Goal: Contribute content: Contribute content

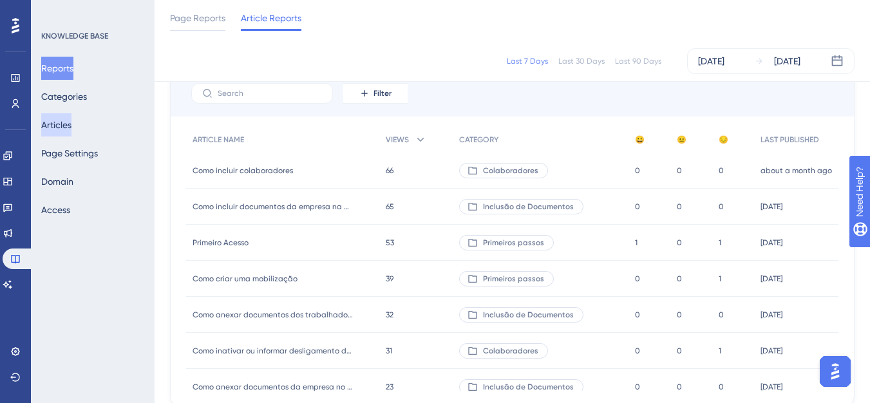
drag, startPoint x: 81, startPoint y: 131, endPoint x: 128, endPoint y: 118, distance: 48.6
click at [71, 131] on button "Articles" at bounding box center [56, 124] width 30 height 23
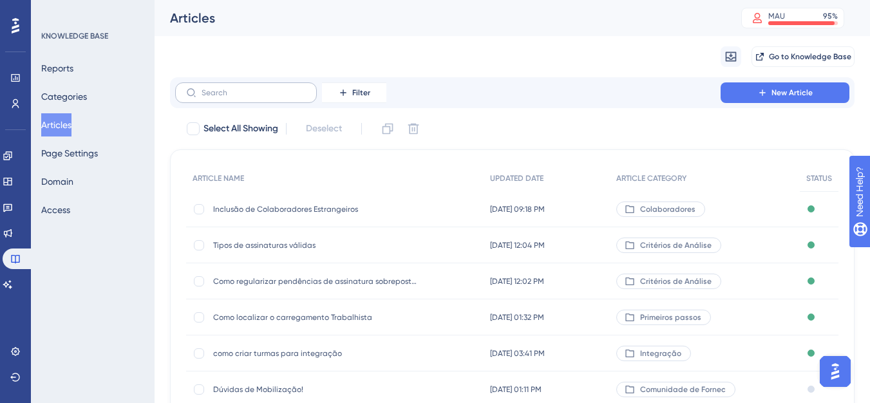
click at [248, 99] on label at bounding box center [246, 92] width 142 height 21
click at [248, 97] on input "text" at bounding box center [254, 92] width 104 height 9
type input "a"
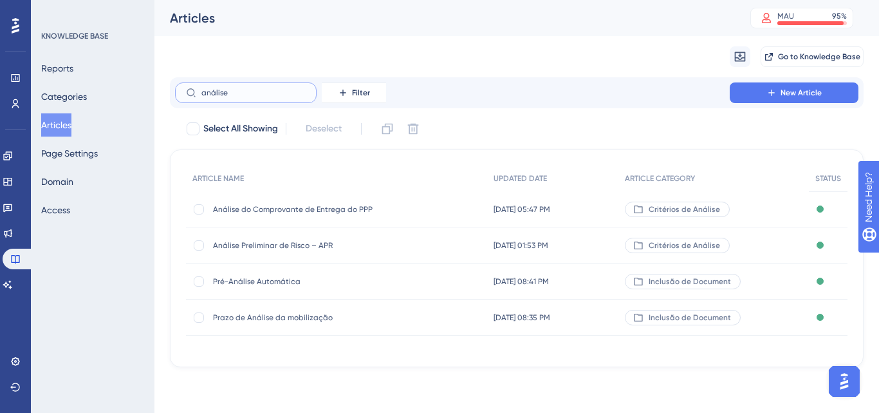
type input "análise"
click at [293, 287] on div "Pré-Análise Automática Pré-Análise Automática" at bounding box center [316, 281] width 206 height 36
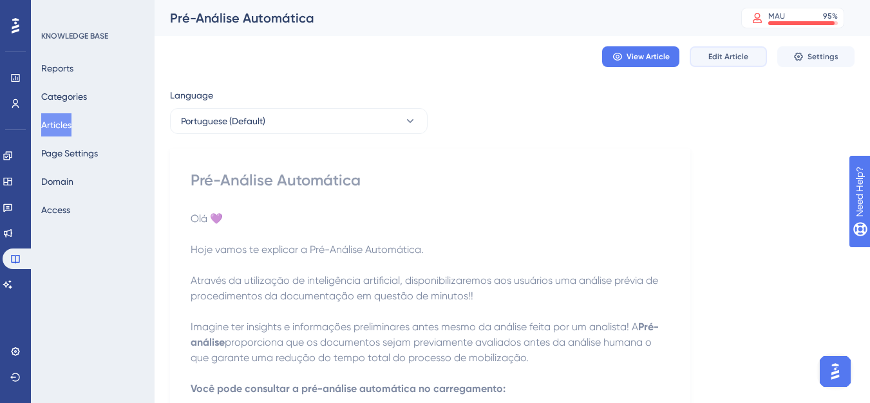
click at [719, 58] on span "Edit Article" at bounding box center [728, 57] width 40 height 10
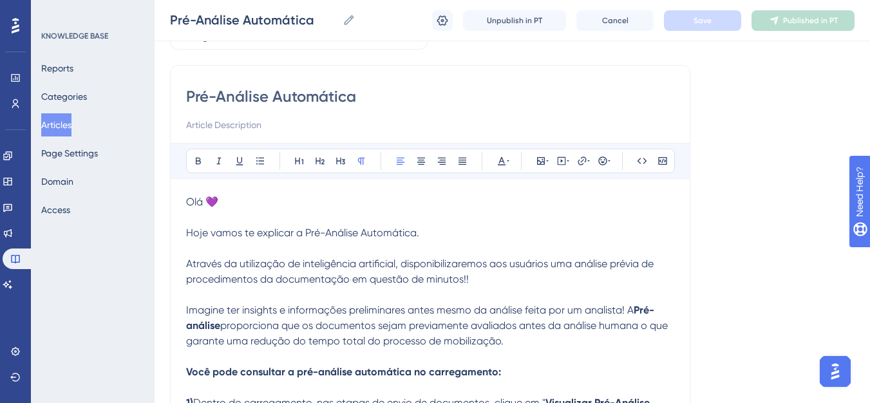
scroll to position [73, 0]
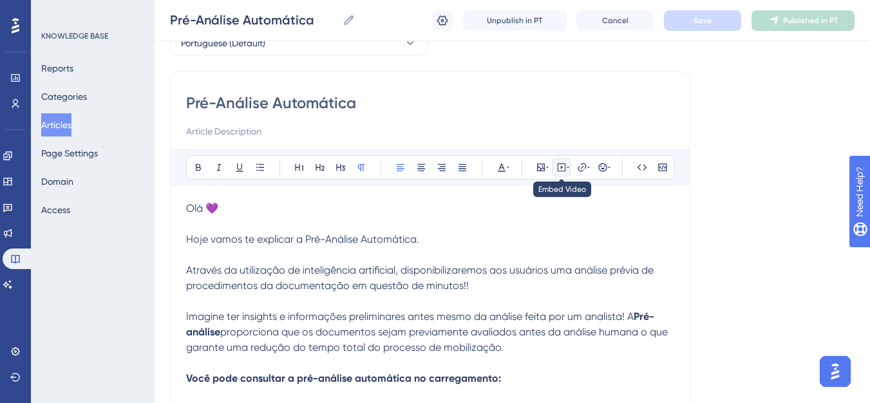
click at [553, 168] on button at bounding box center [561, 167] width 18 height 18
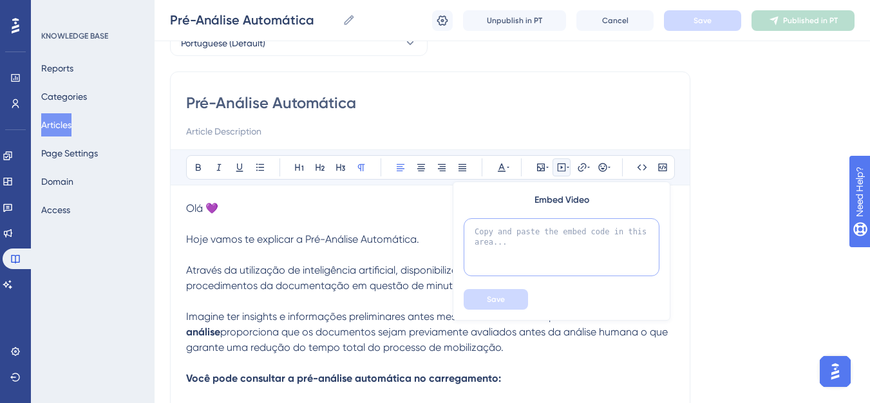
click at [501, 225] on textarea at bounding box center [562, 247] width 196 height 58
click at [576, 173] on button at bounding box center [582, 167] width 18 height 18
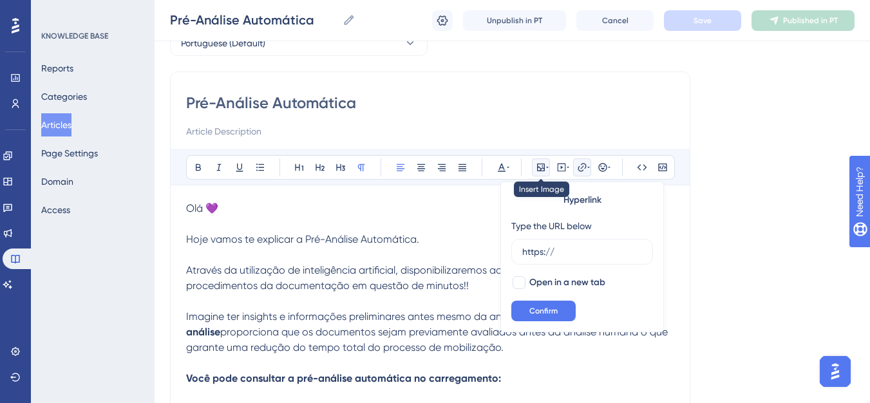
click at [547, 166] on icon at bounding box center [547, 167] width 3 height 10
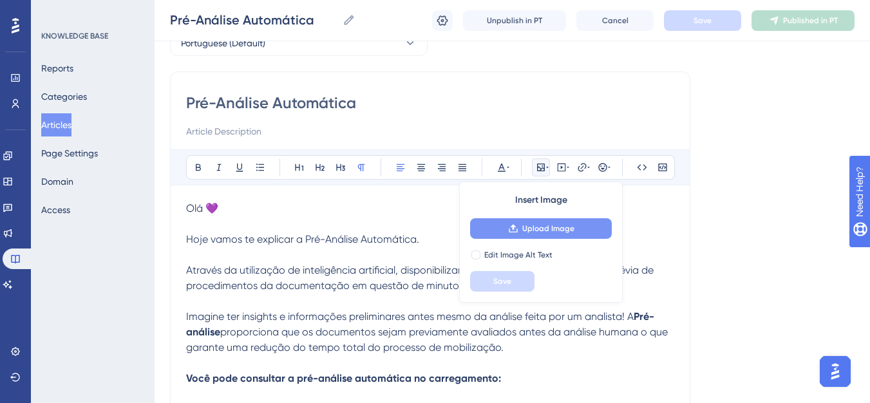
click at [507, 223] on button "Upload Image" at bounding box center [541, 228] width 142 height 21
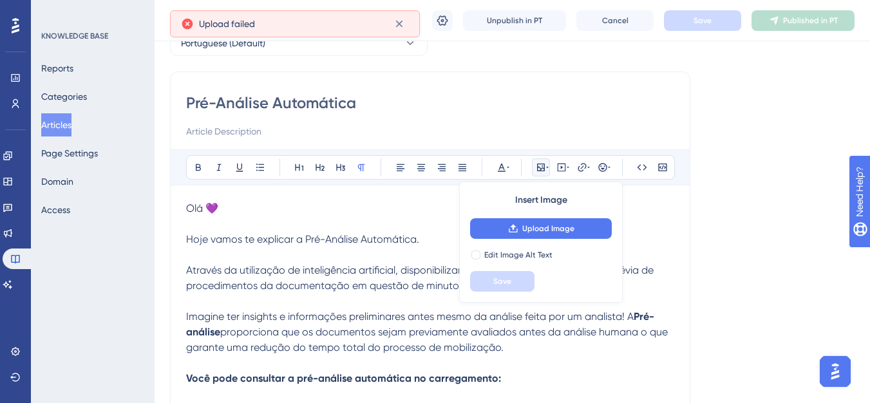
click at [382, 223] on p at bounding box center [430, 223] width 488 height 15
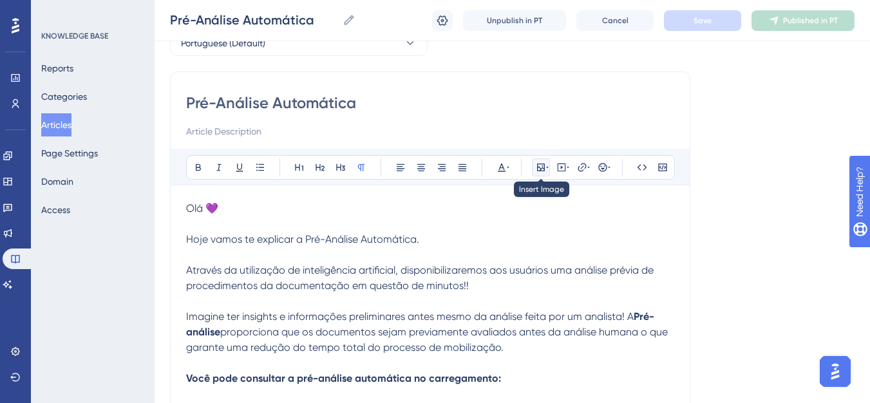
click at [549, 171] on button at bounding box center [541, 167] width 18 height 18
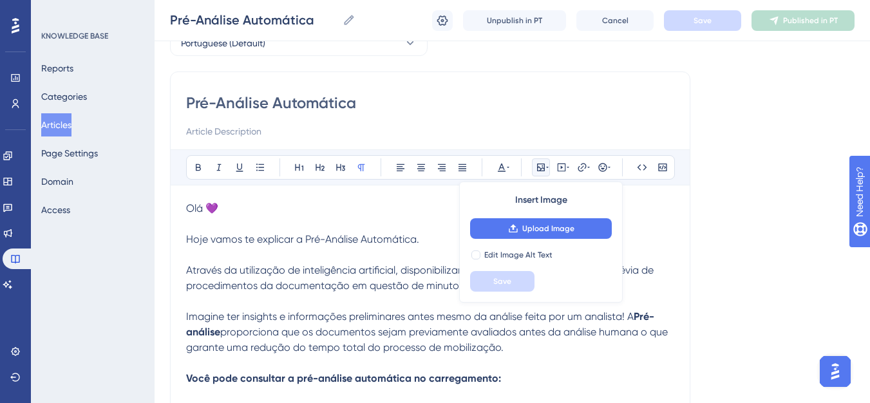
click at [549, 171] on button at bounding box center [541, 167] width 18 height 18
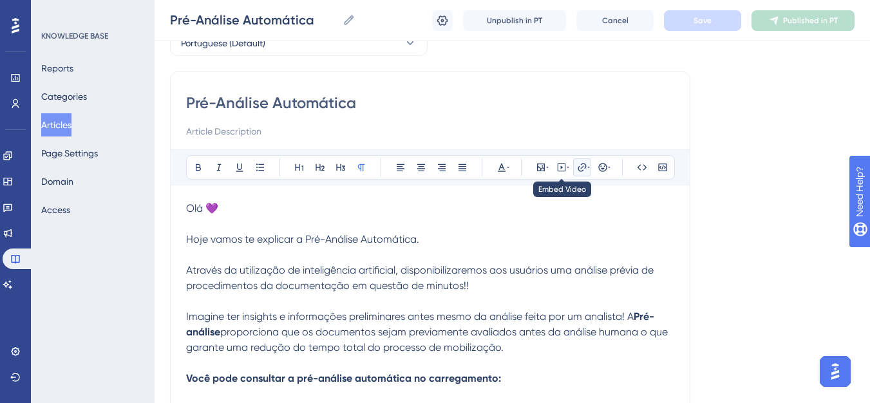
click at [573, 167] on button at bounding box center [582, 167] width 18 height 18
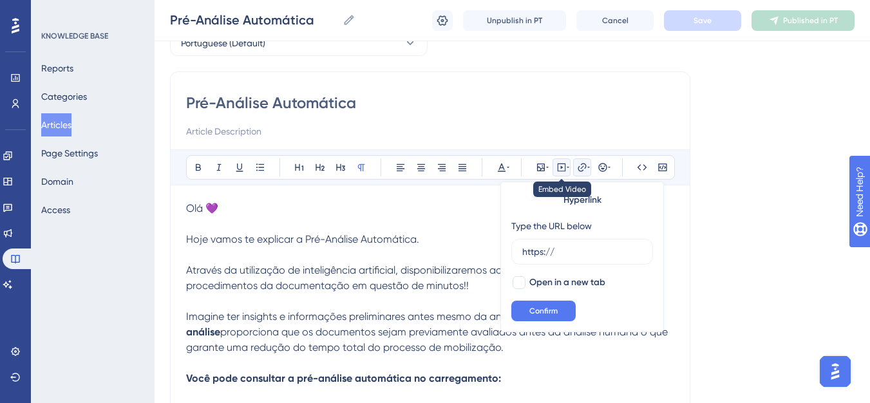
click at [562, 167] on icon at bounding box center [562, 166] width 2 height 3
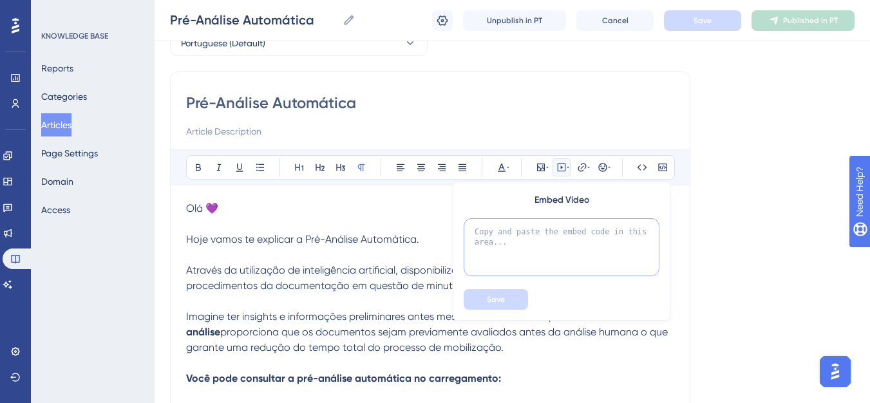
click at [509, 234] on textarea at bounding box center [562, 247] width 196 height 58
paste textarea "https://youtu.be/3ECHzrDXN1g"
type textarea "https://youtu.be/3ECHzrDXN1g"
click at [487, 306] on button "Save" at bounding box center [496, 299] width 64 height 21
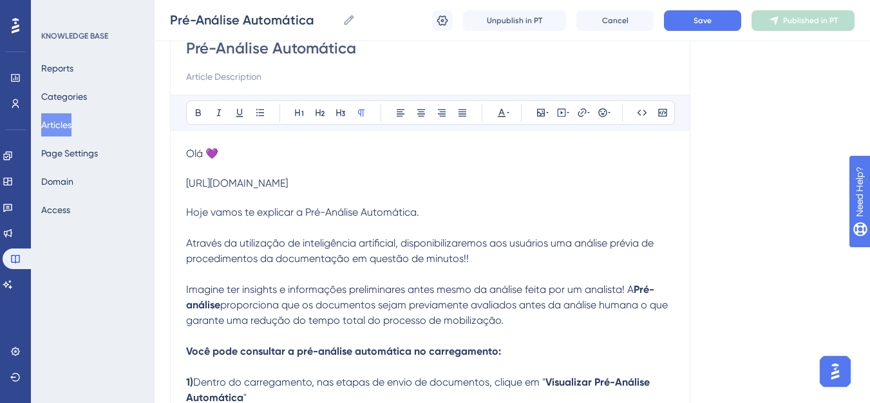
scroll to position [129, 0]
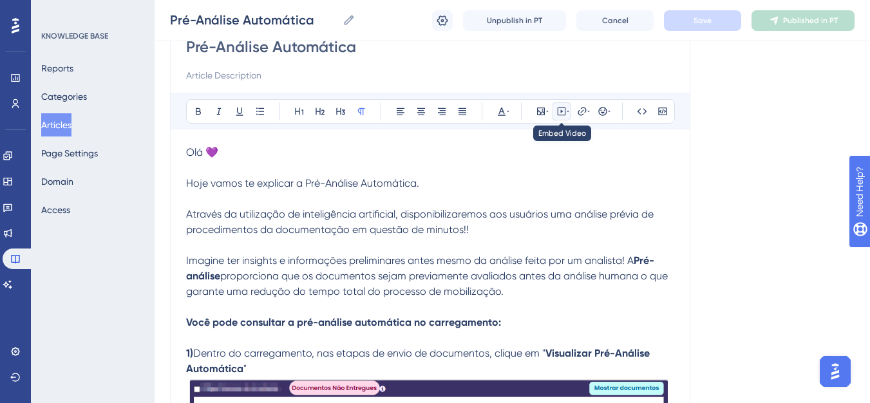
click at [556, 113] on button at bounding box center [561, 111] width 18 height 18
click at [560, 115] on icon at bounding box center [561, 111] width 10 height 10
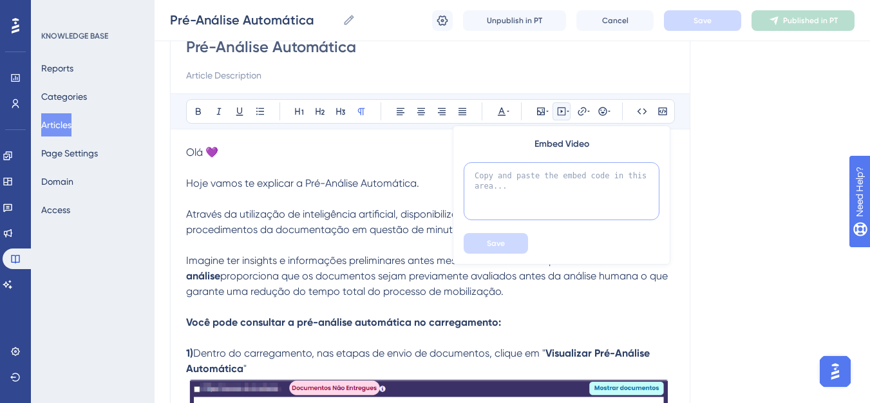
click at [512, 170] on textarea at bounding box center [562, 191] width 196 height 58
paste textarea "<iframe width="560" height="315" src="https://www.youtube.com/embed/MrYKla91ySI…"
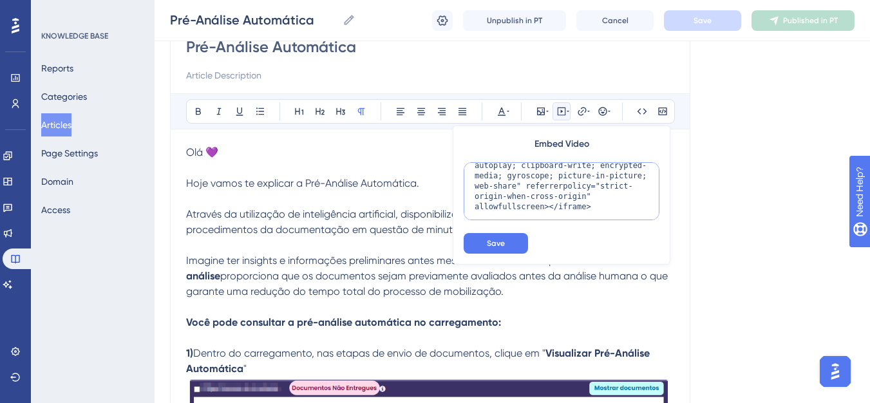
scroll to position [0, 0]
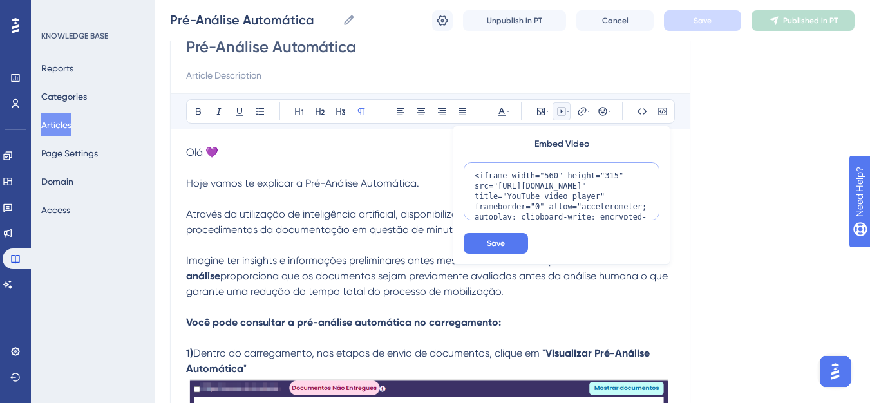
drag, startPoint x: 496, startPoint y: 189, endPoint x: 593, endPoint y: 202, distance: 97.3
click at [593, 202] on textarea "<iframe width="560" height="315" src="https://www.youtube.com/embed/MrYKla91ySI…" at bounding box center [562, 191] width 196 height 58
click at [593, 198] on textarea "<iframe width="560" height="315" src="https://www.youtube.com/embed/MrYKla91ySI…" at bounding box center [562, 191] width 196 height 58
drag, startPoint x: 593, startPoint y: 198, endPoint x: 494, endPoint y: 187, distance: 99.8
click at [494, 187] on textarea "<iframe width="560" height="315" src="https://www.youtube.com/embed/MrYKla91ySI…" at bounding box center [562, 191] width 196 height 58
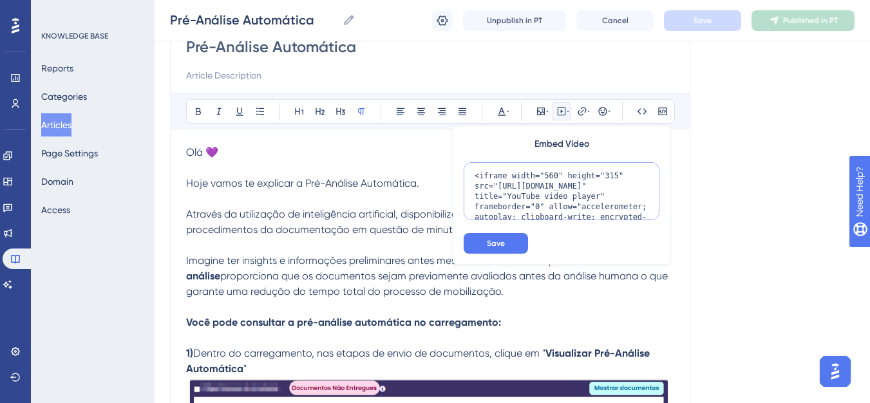
paste textarea "youtu.be/3ECHzrDXN1g"
type textarea "<iframe width="560" height="315" src="https://youtu.be/3ECHzrDXN1g" title="YouT…"
click at [496, 241] on span "Save" at bounding box center [496, 243] width 18 height 10
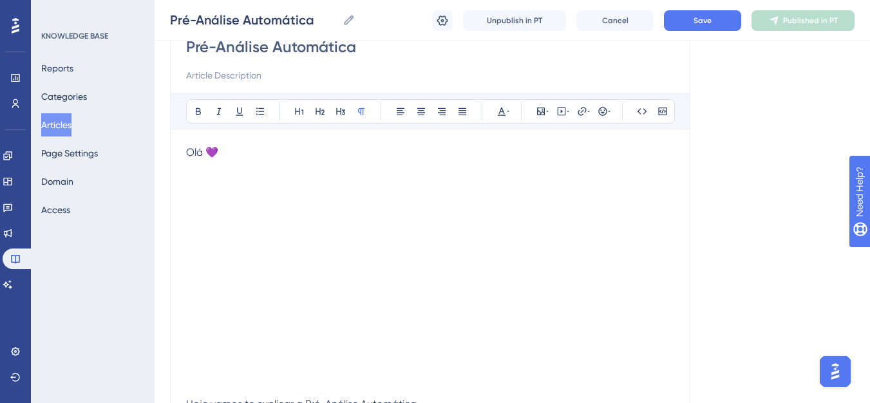
scroll to position [193, 0]
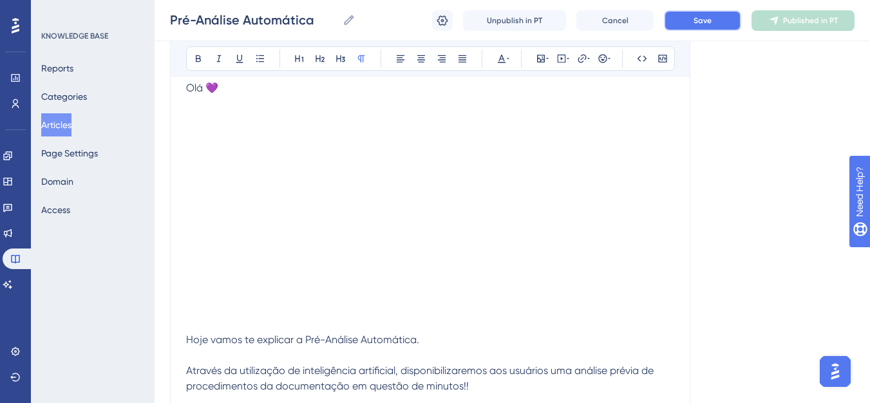
click at [686, 23] on button "Save" at bounding box center [702, 20] width 77 height 21
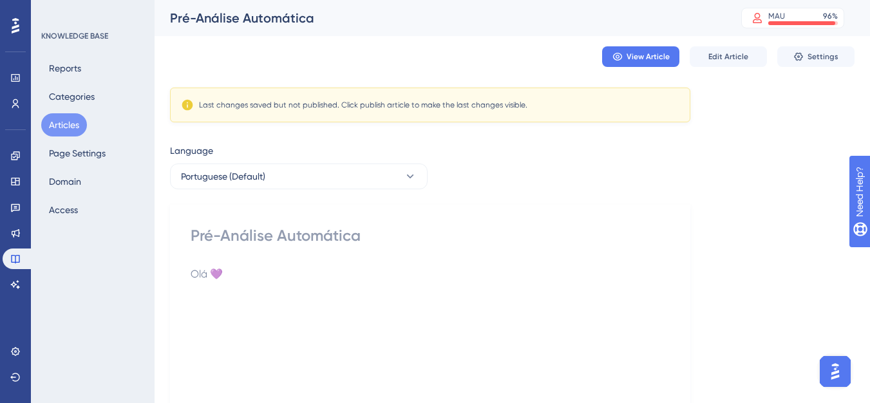
click at [364, 105] on div "Last changes saved but not published. Click publish article to make the last ch…" at bounding box center [363, 105] width 328 height 10
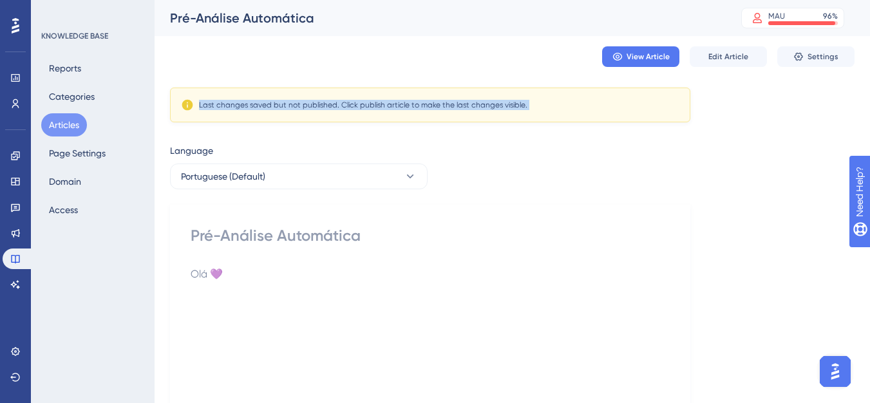
click at [364, 105] on div "Last changes saved but not published. Click publish article to make the last ch…" at bounding box center [363, 105] width 328 height 10
click at [708, 57] on button "Edit Article" at bounding box center [728, 56] width 77 height 21
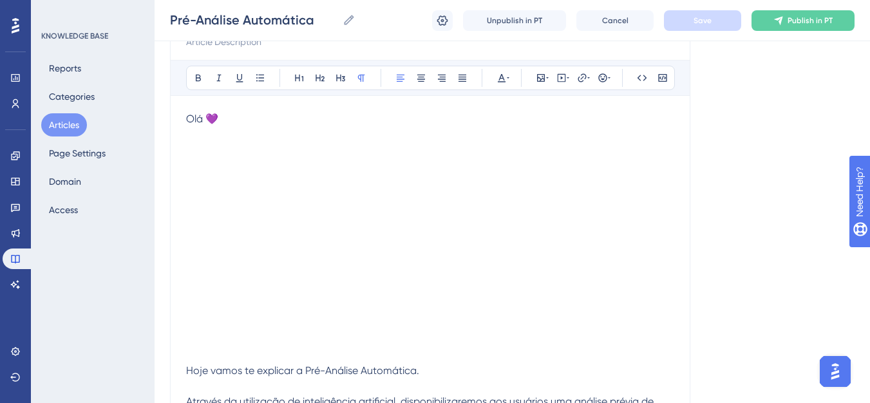
scroll to position [153, 0]
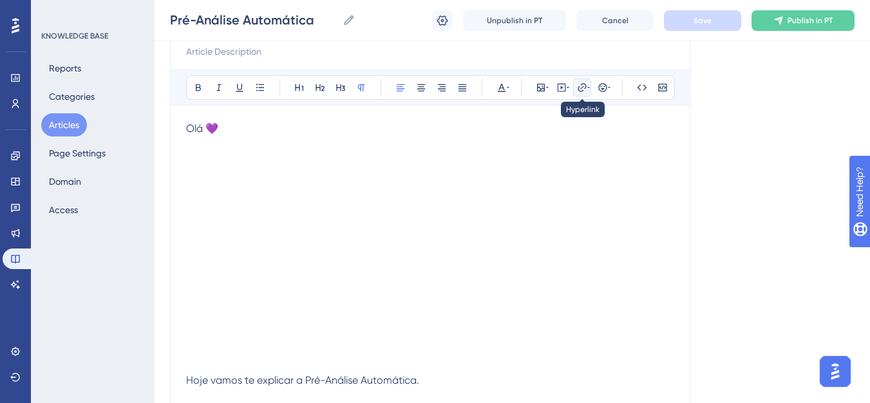
click at [576, 82] on button at bounding box center [582, 88] width 18 height 18
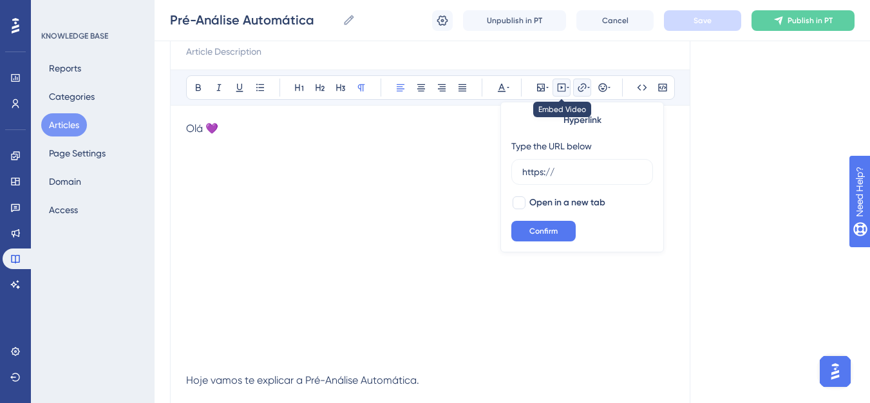
click at [569, 82] on button at bounding box center [561, 88] width 18 height 18
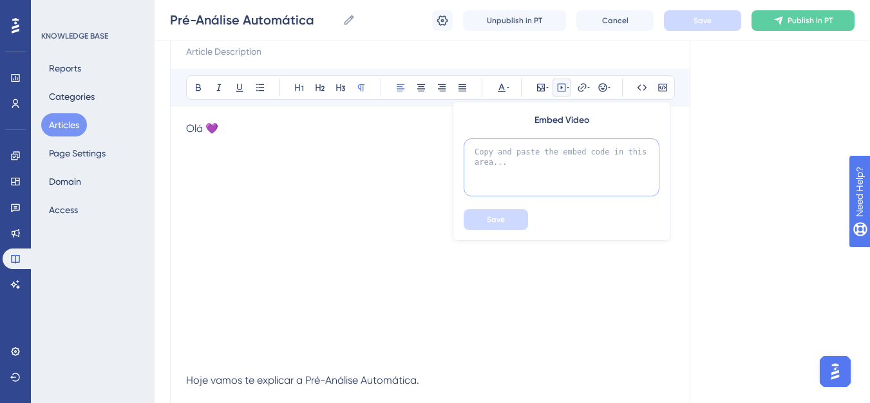
click at [519, 148] on textarea at bounding box center [562, 167] width 196 height 58
click at [511, 171] on textarea at bounding box center [562, 167] width 196 height 58
paste textarea "https://youtu.be/3ECHzrDXN1g"
click at [516, 160] on textarea "https://youtu.be/3ECHzrDXN1g" at bounding box center [562, 167] width 196 height 58
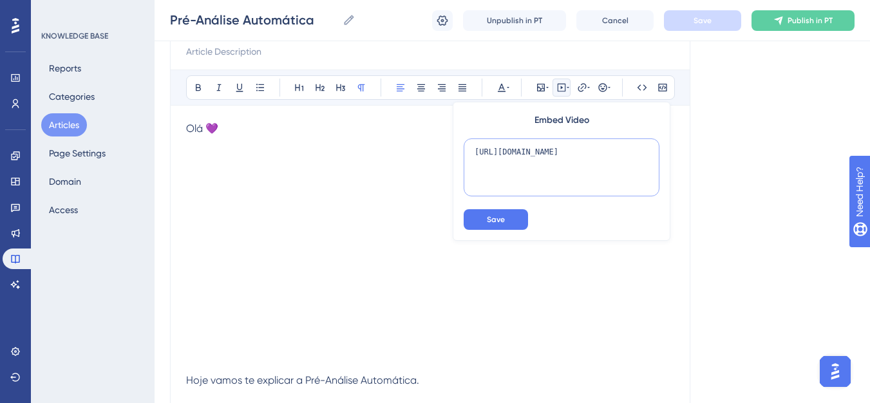
click at [516, 160] on textarea "https://youtu.be/3ECHzrDXN1g" at bounding box center [562, 167] width 196 height 58
paste textarea "<iframe width="560" height="315" src="https://www.youtube.com/embed/MrYKla91ySI…"
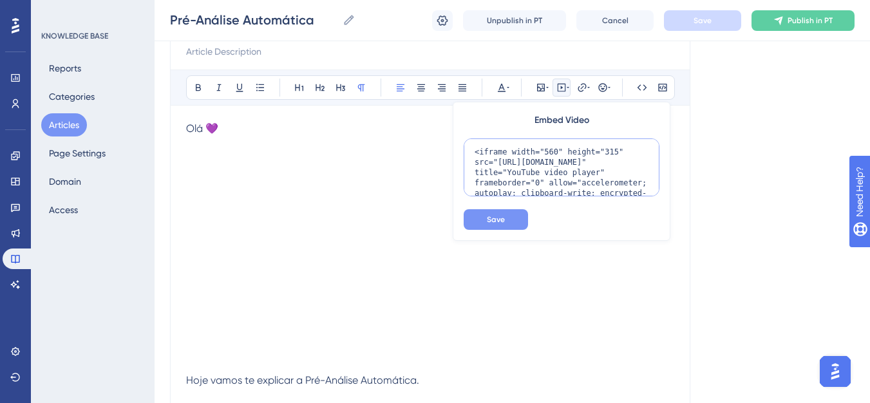
scroll to position [53, 0]
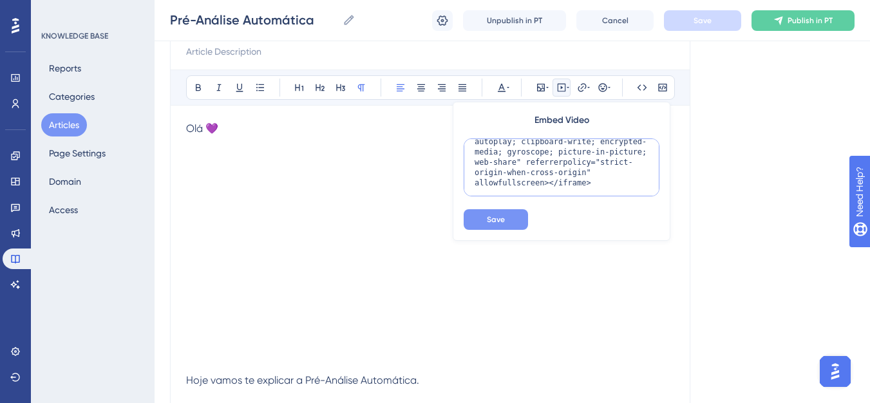
type textarea "<iframe width="560" height="315" src="https://www.youtube.com/embed/MrYKla91ySI…"
click at [521, 212] on button "Save" at bounding box center [496, 219] width 64 height 21
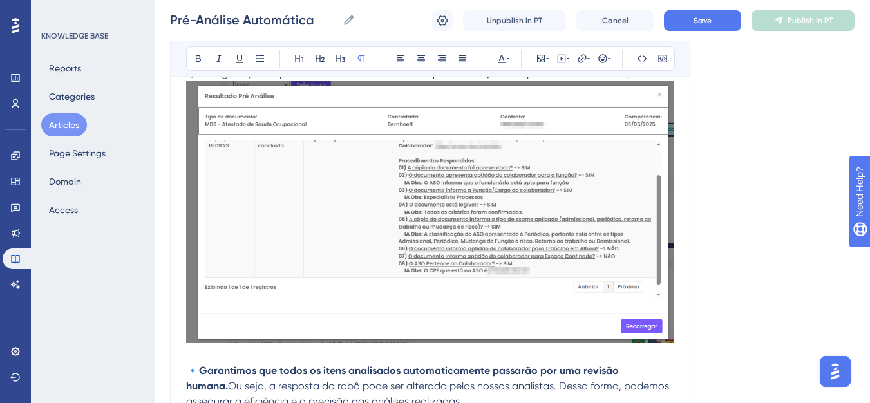
scroll to position [1160, 0]
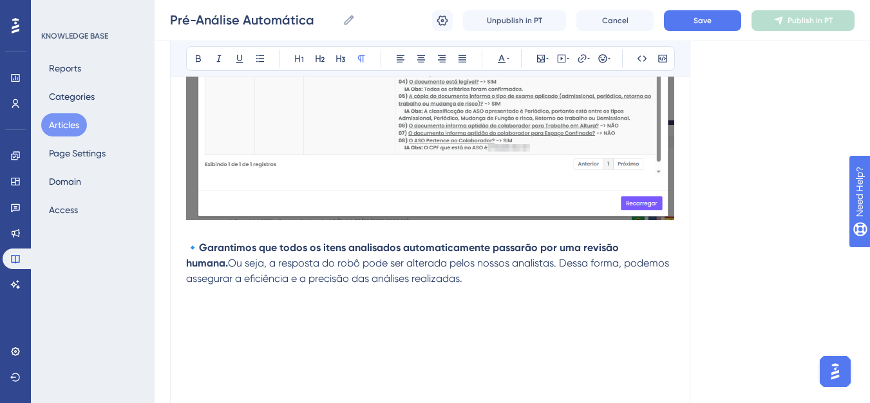
click at [563, 287] on div at bounding box center [430, 389] width 488 height 205
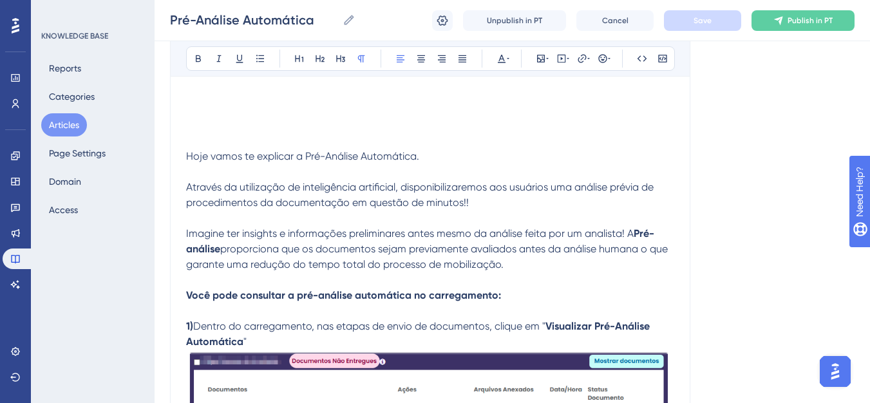
scroll to position [119, 0]
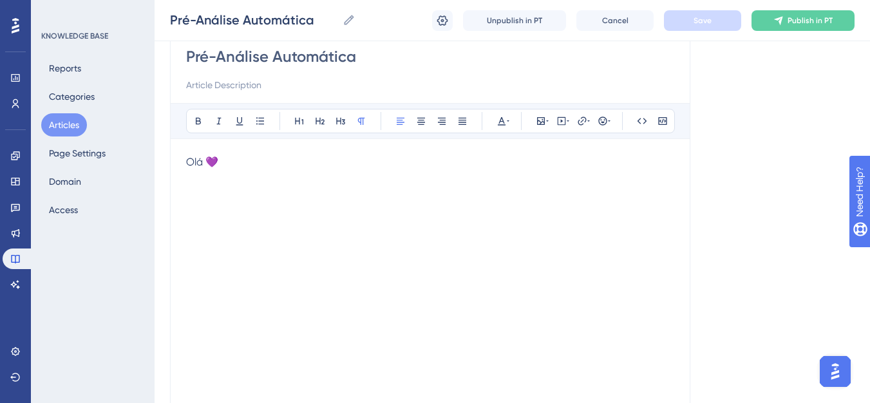
click at [552, 259] on div at bounding box center [430, 287] width 488 height 205
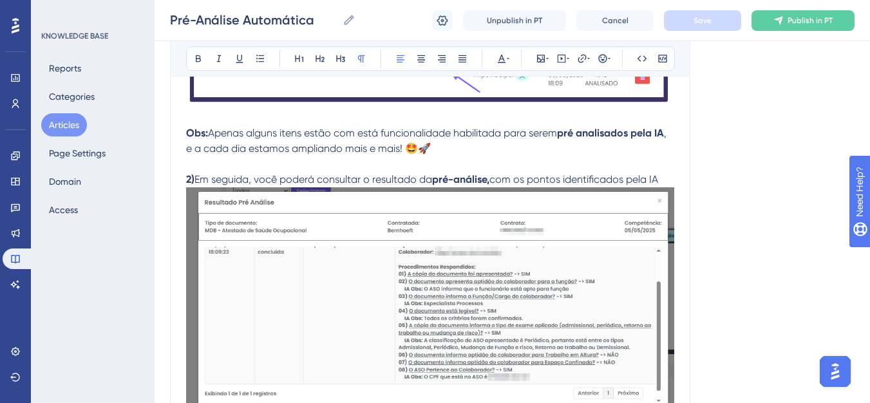
scroll to position [1020, 0]
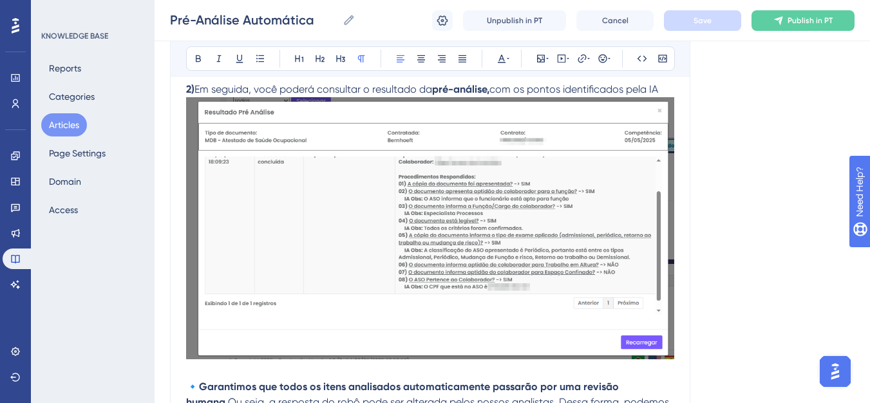
click at [473, 379] on p "🔹 Garantimos que todos os itens analisados automaticamente passarão por uma rev…" at bounding box center [430, 402] width 488 height 46
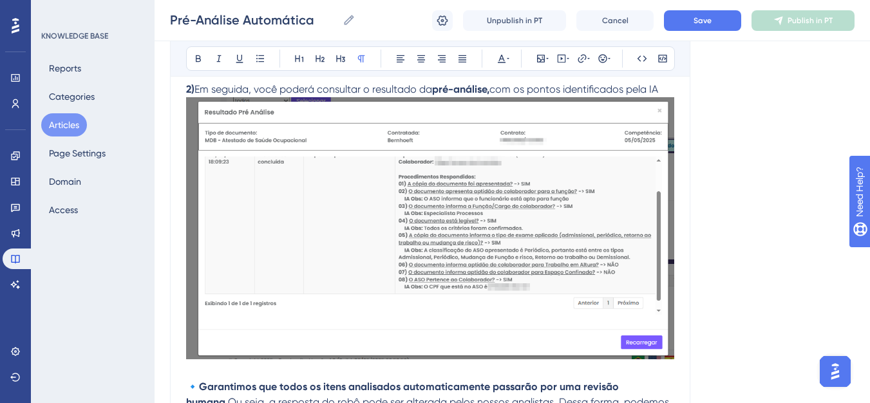
scroll to position [1095, 0]
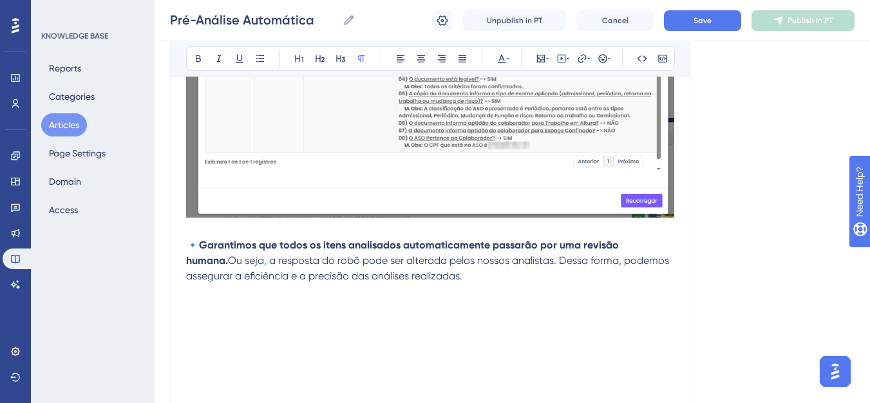
scroll to position [1224, 0]
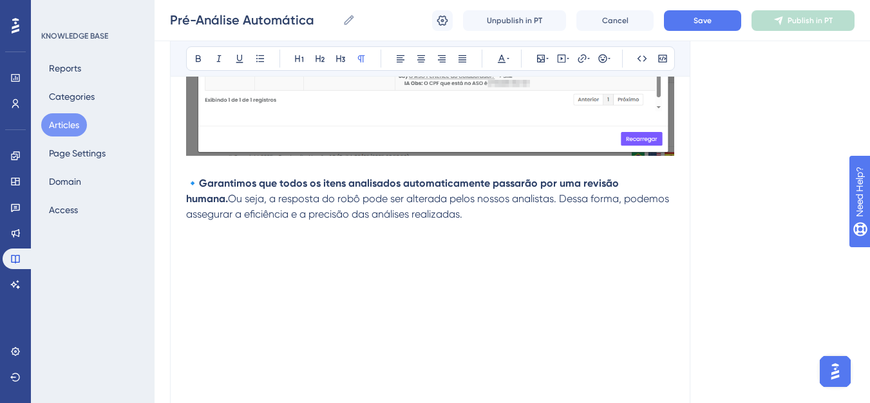
click at [572, 247] on div at bounding box center [430, 324] width 488 height 205
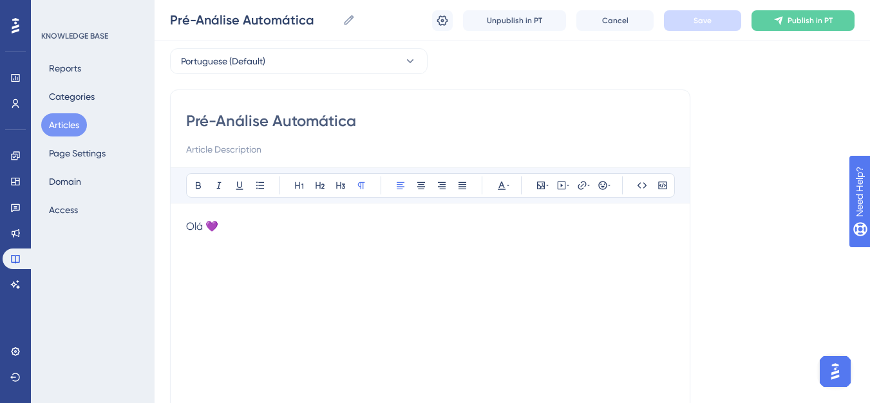
click at [569, 317] on div at bounding box center [430, 352] width 488 height 205
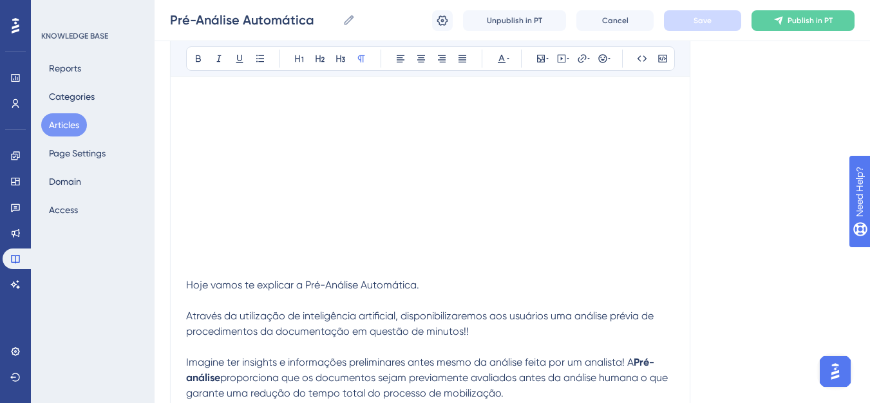
click at [211, 270] on p at bounding box center [430, 269] width 488 height 15
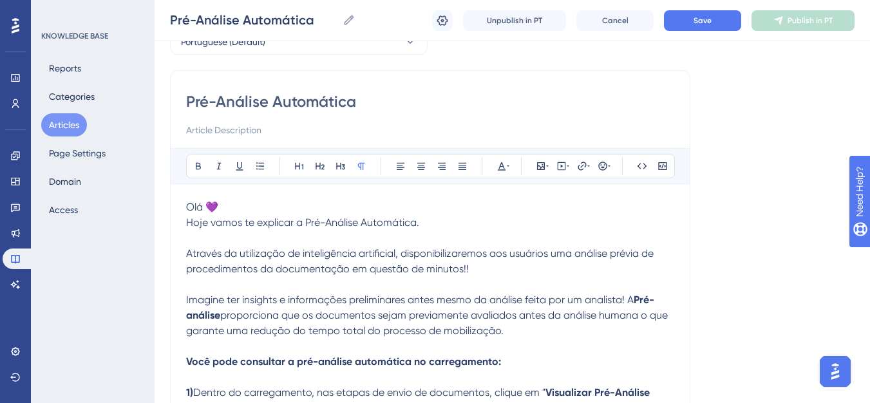
scroll to position [31, 0]
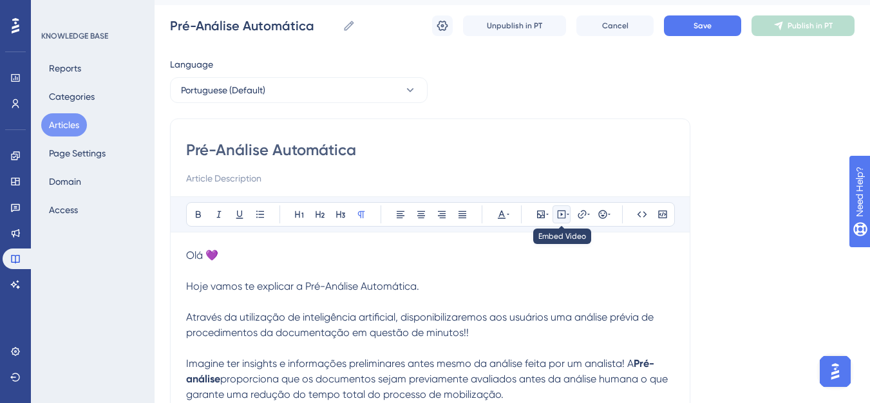
click at [561, 221] on button at bounding box center [561, 214] width 18 height 18
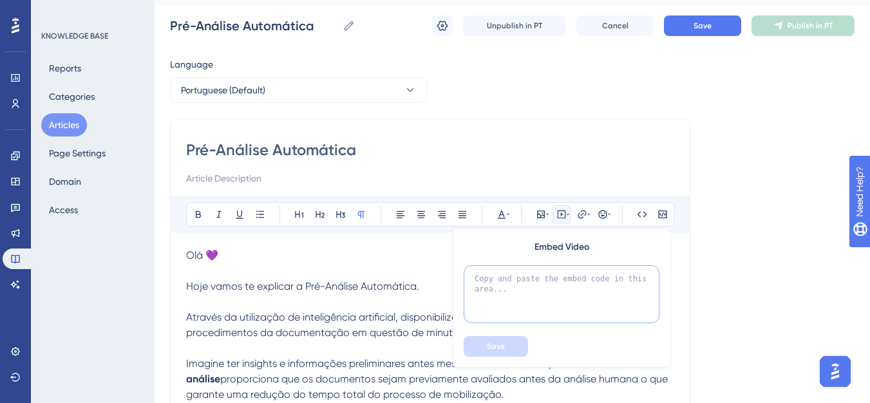
click at [531, 278] on textarea at bounding box center [562, 294] width 196 height 58
paste textarea "<iframe width="560" height="315" src="https://www.youtube.com/embed/MrYKla91ySI…"
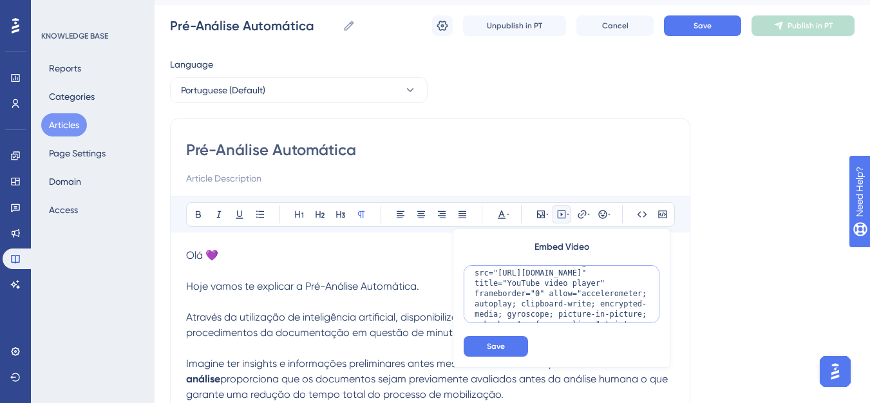
scroll to position [0, 0]
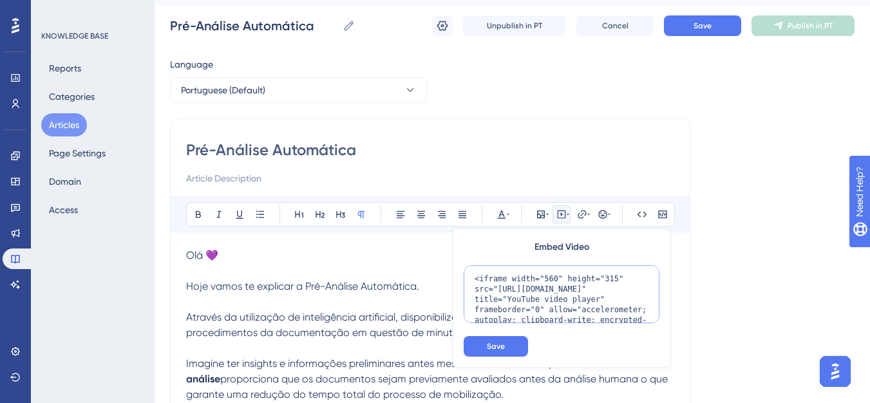
drag, startPoint x: 531, startPoint y: 289, endPoint x: 594, endPoint y: 299, distance: 63.3
click at [594, 299] on textarea "<iframe width="560" height="315" src="https://www.youtube.com/embed/MrYKla91ySI…" at bounding box center [562, 294] width 196 height 58
paste textarea "https://youtu.be/3ECHzrDXN1g"
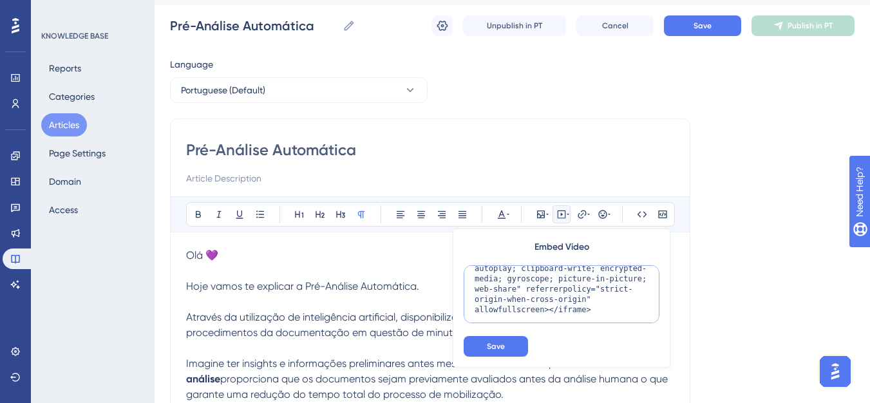
click at [634, 314] on textarea "<iframe width="560" height="315" src="https://www.youtube.com/embed/MrYKla91ySI…" at bounding box center [562, 294] width 196 height 58
paste textarea "https://youtu.be/3ECHzrDXN1g"
drag, startPoint x: 616, startPoint y: 320, endPoint x: 549, endPoint y: 319, distance: 67.6
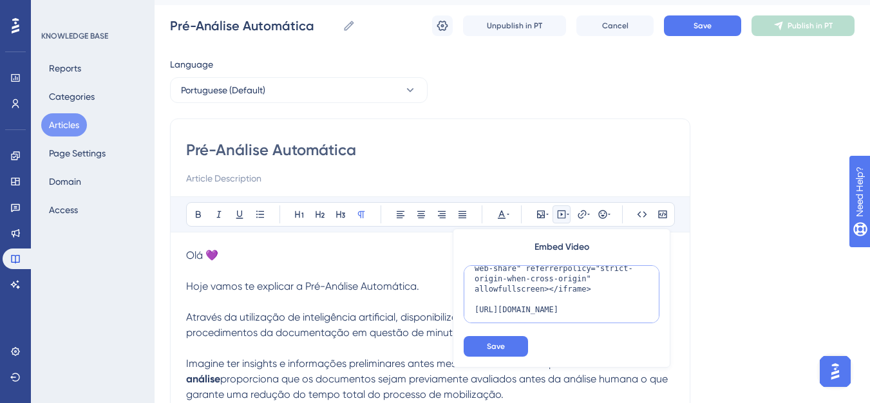
click at [549, 319] on textarea "<iframe width="560" height="315" src="https://www.youtube.com/embed/MrYKla91ySI…" at bounding box center [562, 294] width 196 height 58
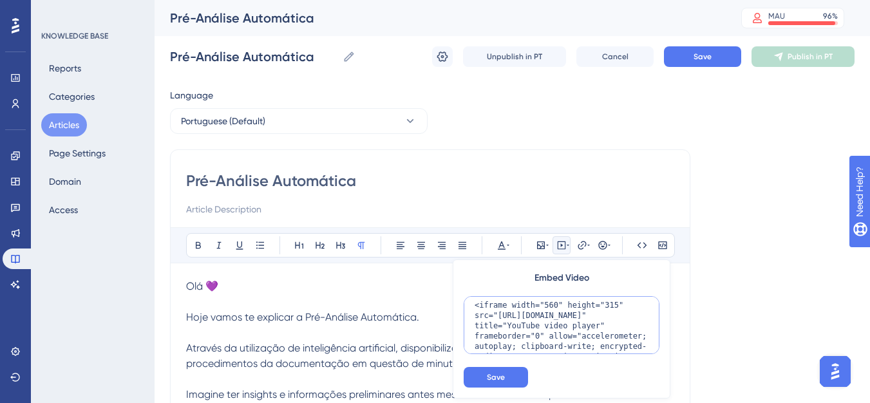
scroll to position [0, 0]
drag, startPoint x: 508, startPoint y: 329, endPoint x: 625, endPoint y: 320, distance: 116.9
click at [625, 320] on textarea "<iframe width="560" height="315" src="https://www.youtube.com/embed/MrYKla91ySI…" at bounding box center [562, 325] width 196 height 58
paste textarea "3ECHzrDXN1g"
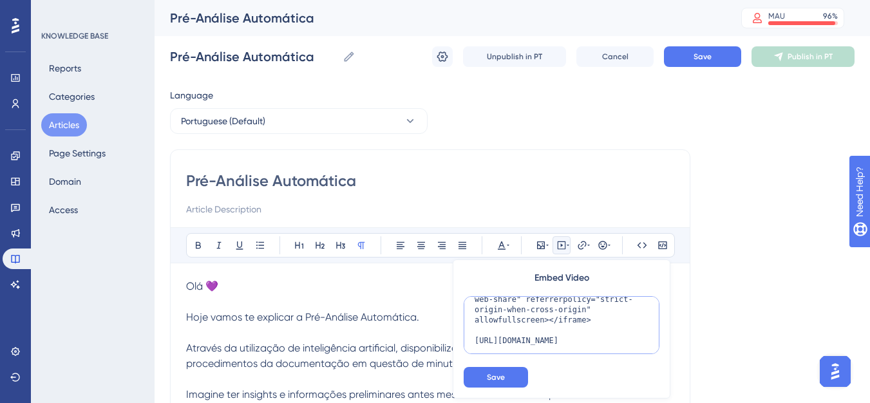
scroll to position [82, 0]
drag, startPoint x: 608, startPoint y: 340, endPoint x: 471, endPoint y: 335, distance: 137.2
click at [471, 335] on textarea "<iframe width="560" height="315" src="https://www.youtube.com/embed/3ECHzrDXN1g…" at bounding box center [562, 325] width 196 height 58
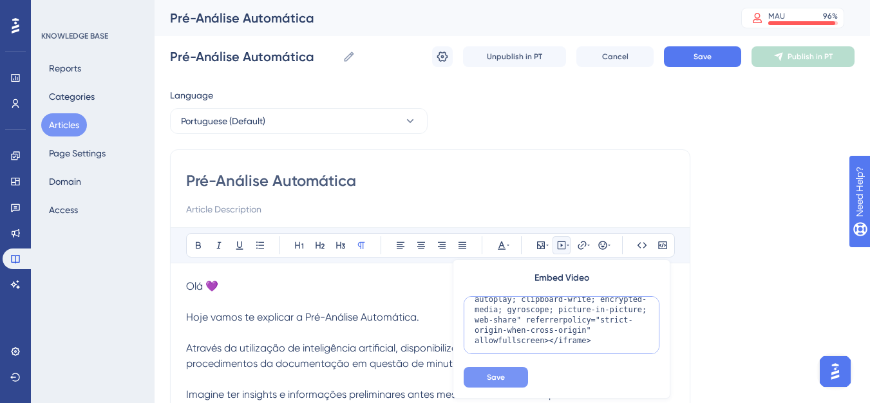
scroll to position [62, 0]
type textarea "<iframe width="560" height="315" src="https://www.youtube.com/embed/3ECHzrDXN1g…"
click at [489, 373] on span "Save" at bounding box center [496, 377] width 18 height 10
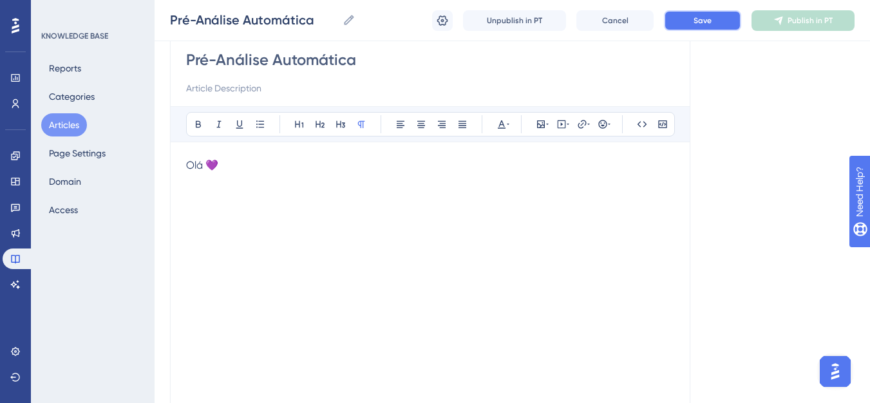
click at [691, 20] on button "Save" at bounding box center [702, 20] width 77 height 21
click at [769, 28] on button "Publish in PT" at bounding box center [802, 20] width 103 height 21
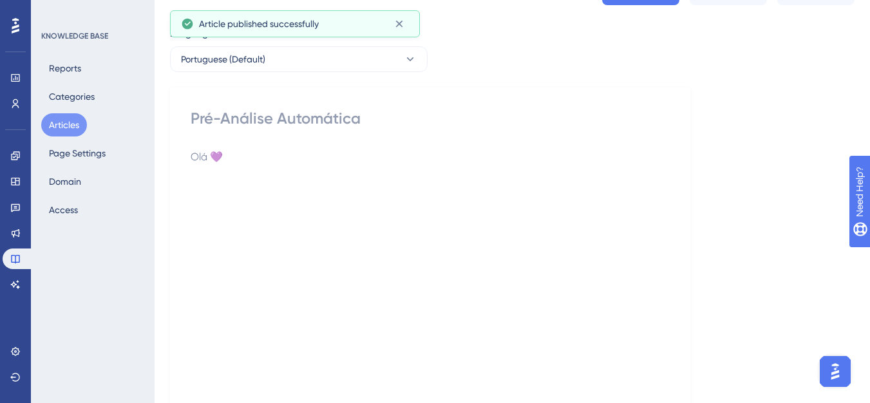
scroll to position [0, 0]
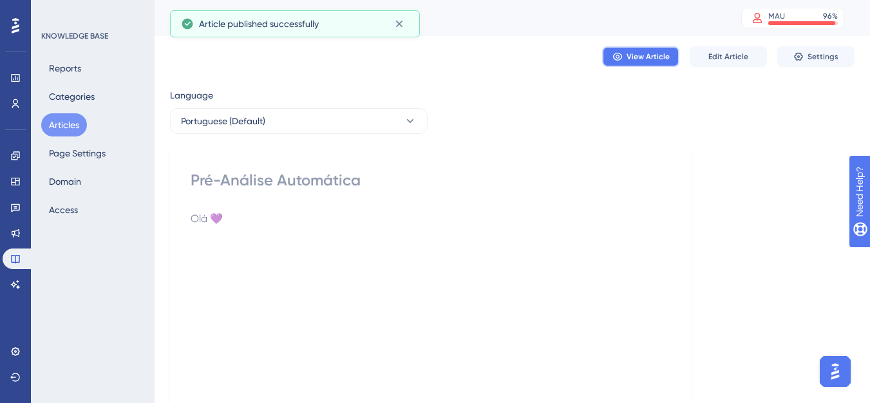
click at [673, 58] on button "View Article" at bounding box center [640, 56] width 77 height 21
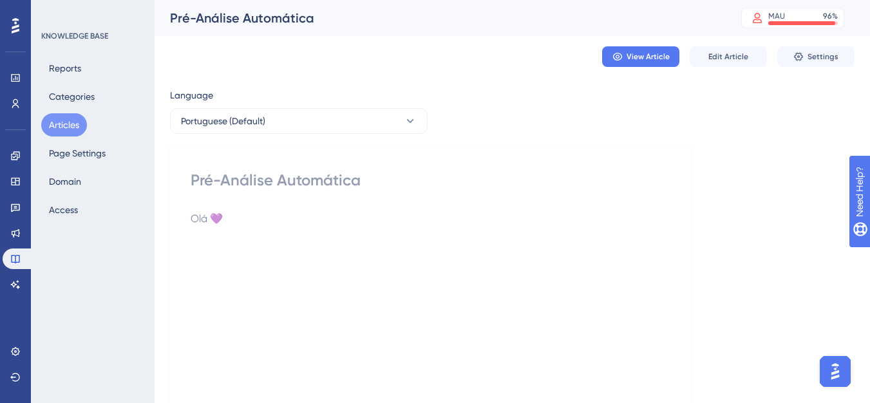
click at [254, 223] on p "Olá 💜" at bounding box center [430, 218] width 479 height 15
click at [703, 63] on button "Edit Article" at bounding box center [728, 56] width 77 height 21
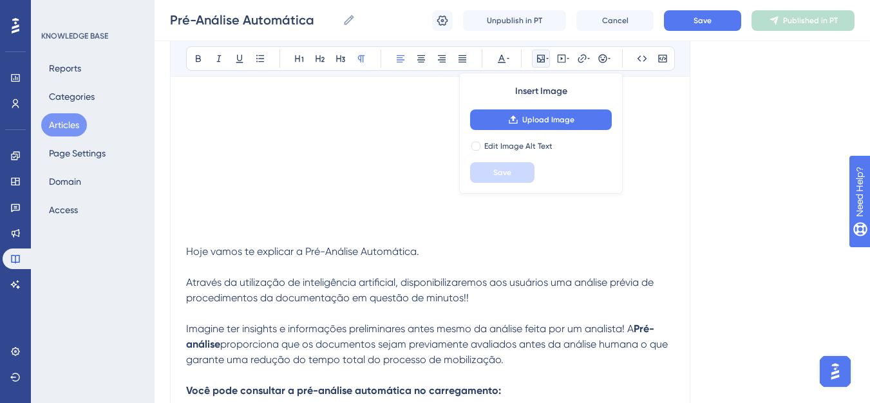
scroll to position [153, 0]
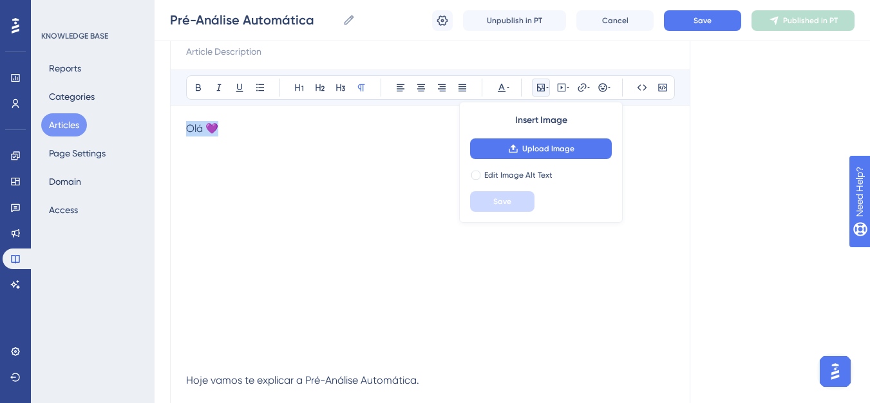
drag, startPoint x: 230, startPoint y: 130, endPoint x: 146, endPoint y: 122, distance: 84.1
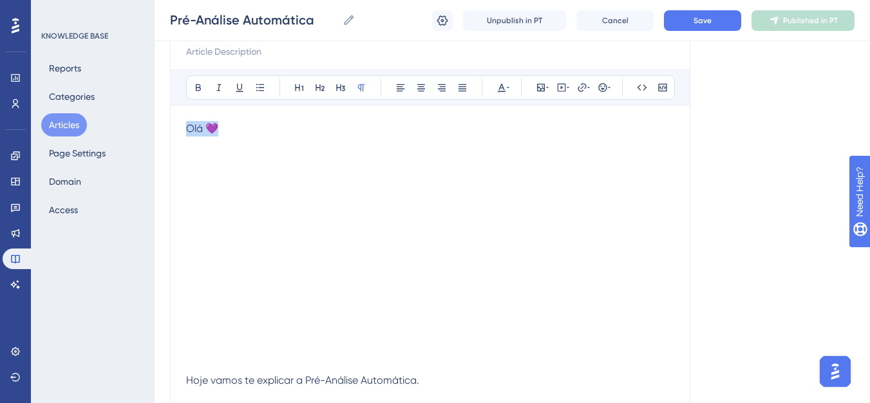
copy span "Olá 💜"
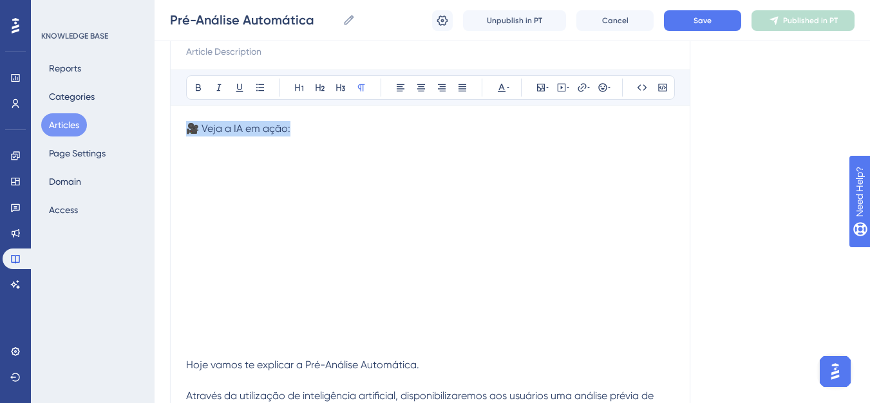
drag, startPoint x: 299, startPoint y: 126, endPoint x: 173, endPoint y: 127, distance: 126.2
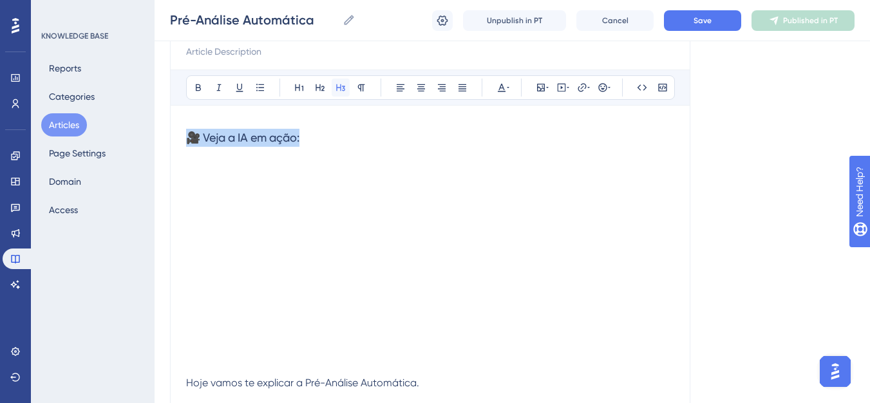
click at [339, 91] on icon at bounding box center [340, 87] width 10 height 10
click at [367, 126] on h3 "🎥 Veja a IA em ação:" at bounding box center [430, 137] width 488 height 33
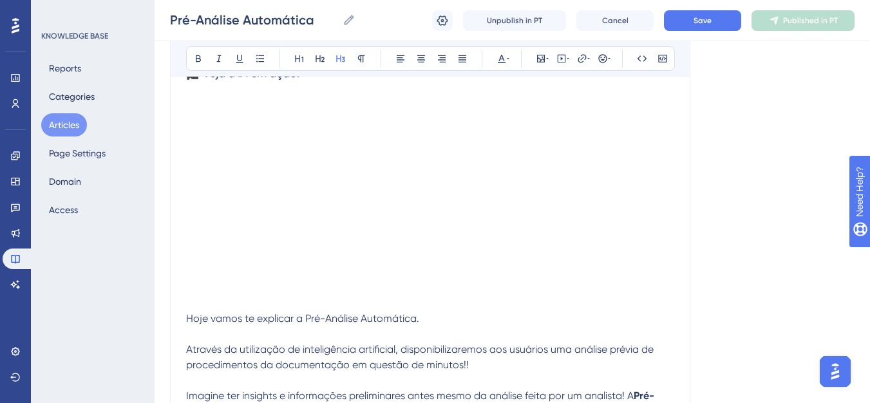
click at [187, 319] on span "Hoje vamos te explicar a Pré-Análise Automática." at bounding box center [302, 318] width 233 height 12
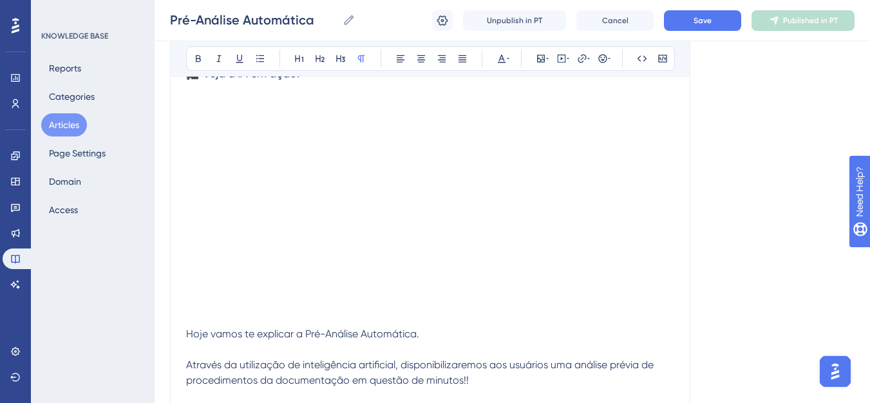
click at [198, 316] on p at bounding box center [430, 318] width 488 height 15
click at [200, 307] on p at bounding box center [430, 303] width 488 height 15
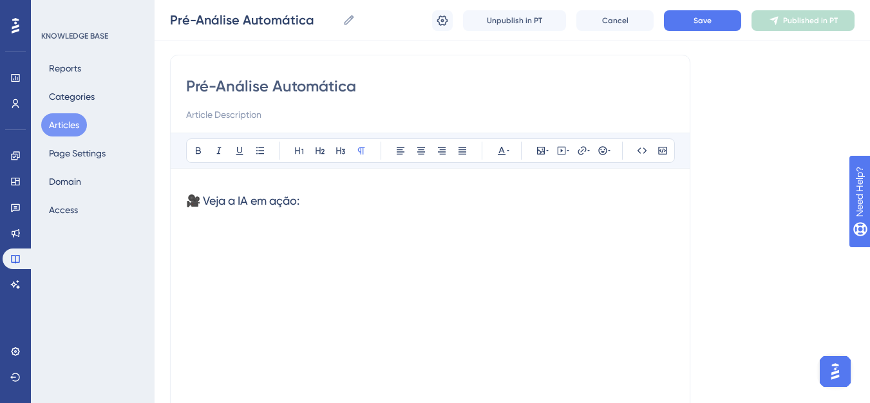
scroll to position [88, 0]
click at [189, 185] on h3 "🎥 Veja a IA em ação:" at bounding box center [430, 201] width 488 height 33
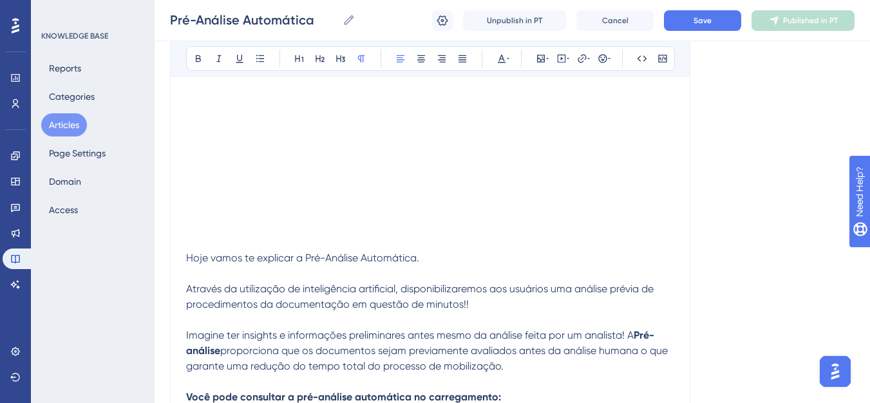
scroll to position [346, 0]
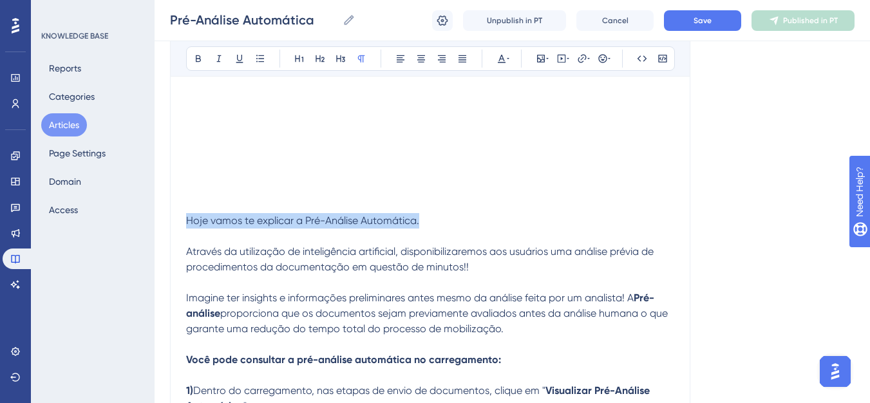
drag, startPoint x: 187, startPoint y: 218, endPoint x: 465, endPoint y: 225, distance: 278.9
click at [465, 225] on p "Hoje vamos te explicar a Pré-Análise Automática." at bounding box center [430, 220] width 488 height 15
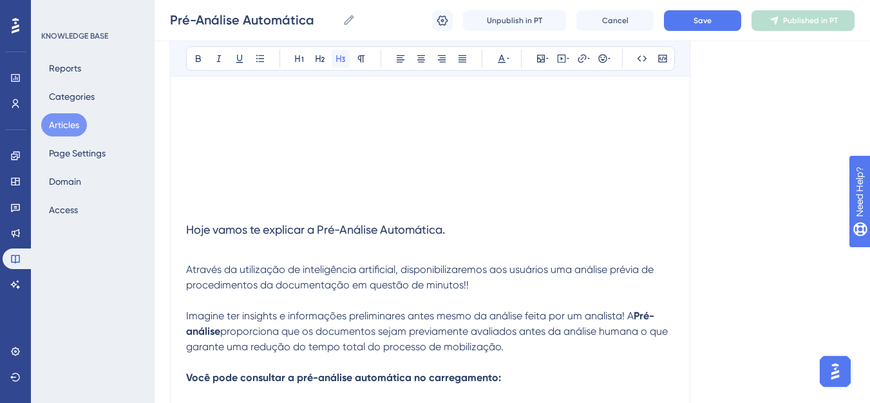
click at [339, 64] on button at bounding box center [341, 59] width 18 height 18
click at [436, 241] on h3 "Hoje vamos te explicar a Pré-Análise Automática." at bounding box center [430, 229] width 488 height 33
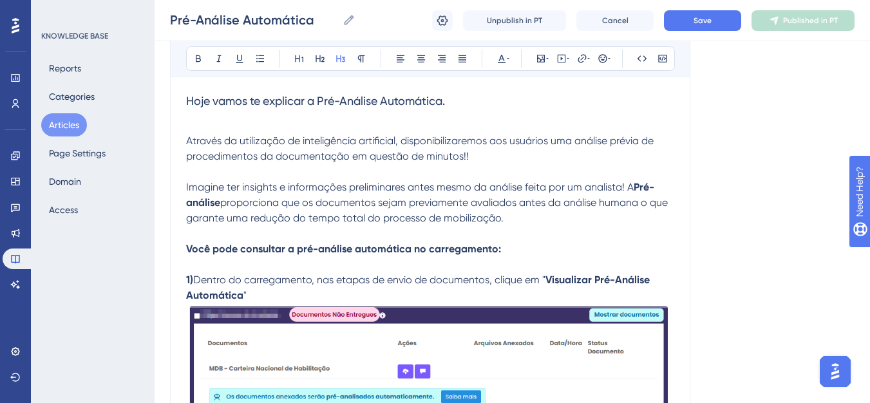
scroll to position [539, 0]
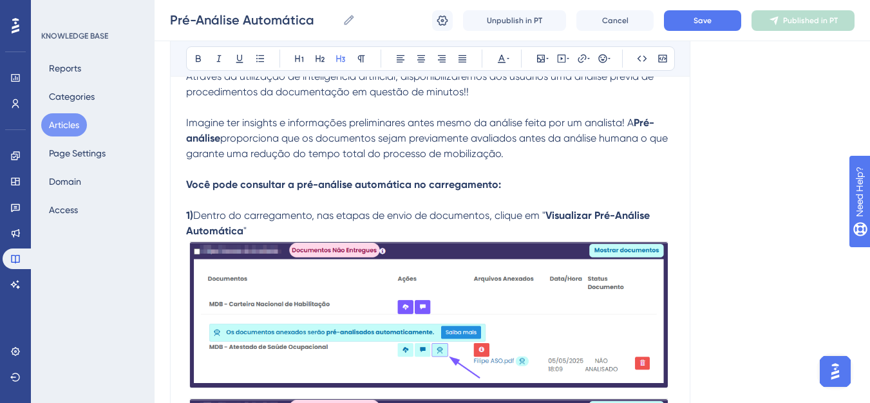
click at [343, 191] on p "Você pode consultar a pré-análise automática no carregamento:" at bounding box center [430, 184] width 488 height 15
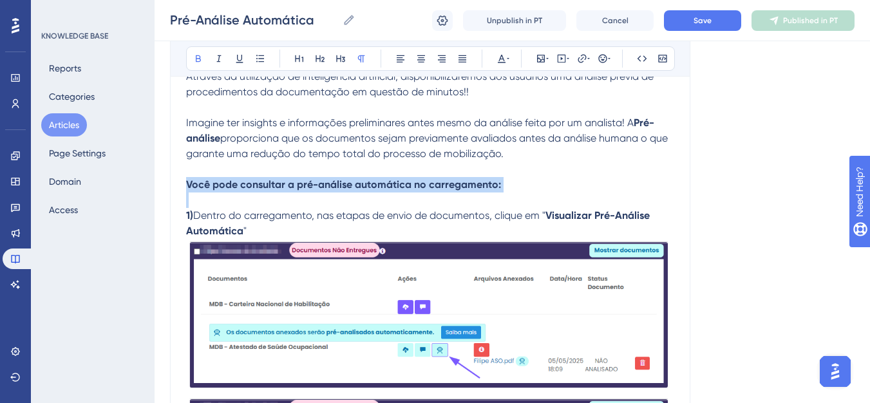
click at [343, 191] on p "Você pode consultar a pré-análise automática no carregamento:" at bounding box center [430, 184] width 488 height 15
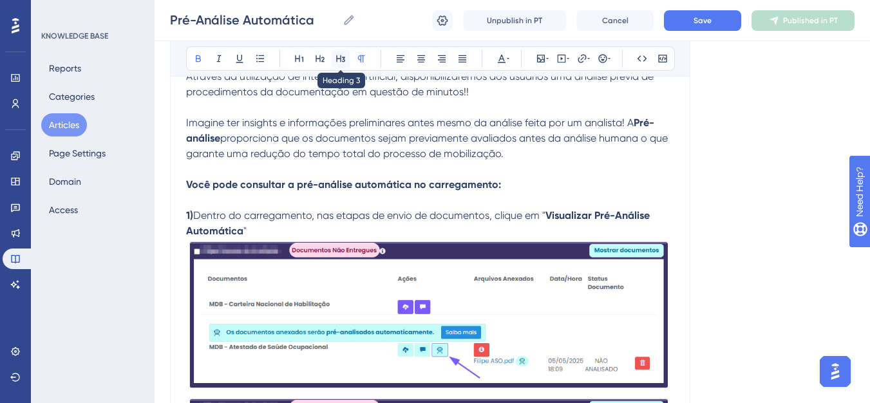
click at [336, 62] on icon at bounding box center [340, 58] width 10 height 10
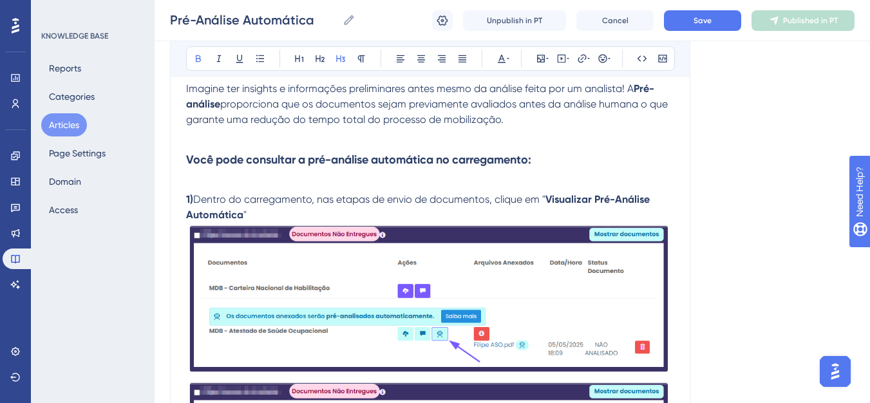
scroll to position [603, 0]
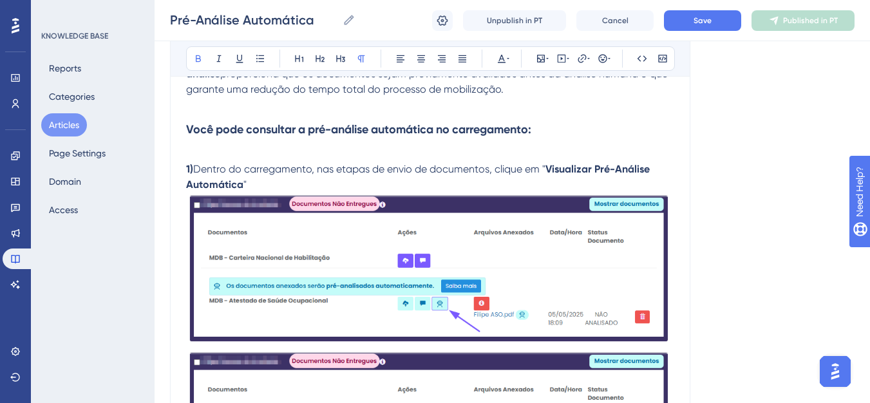
click at [191, 170] on strong "1)" at bounding box center [189, 169] width 7 height 12
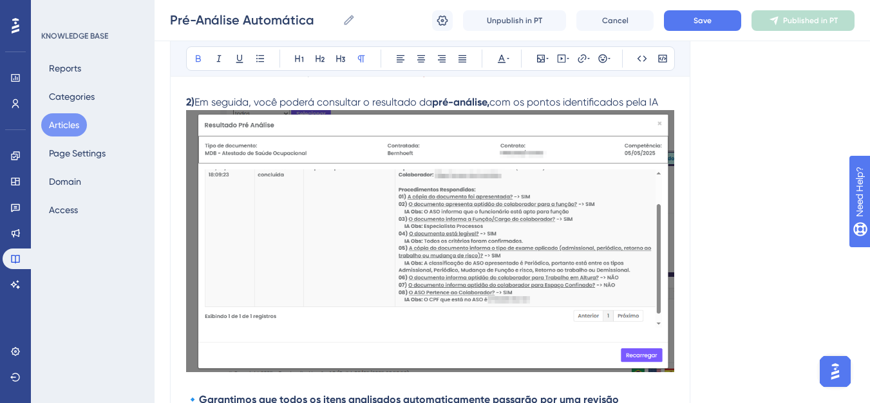
scroll to position [1090, 0]
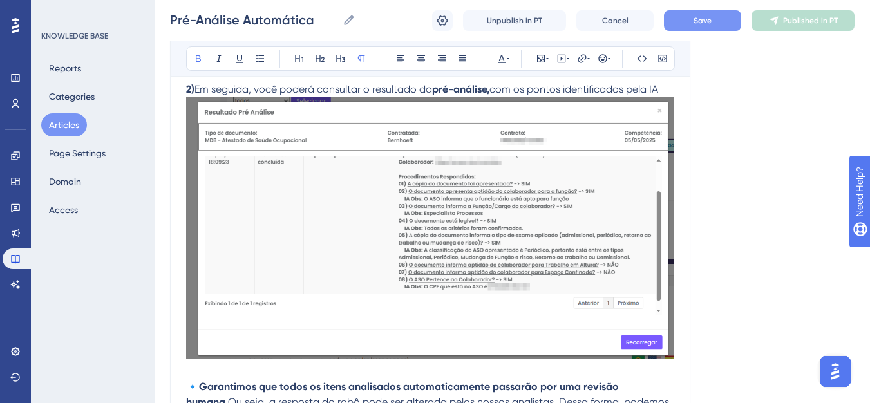
click at [715, 18] on button "Save" at bounding box center [702, 20] width 77 height 21
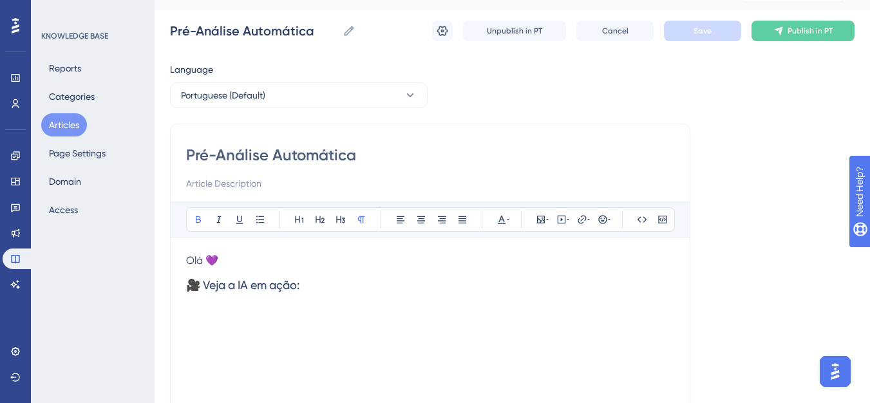
scroll to position [0, 0]
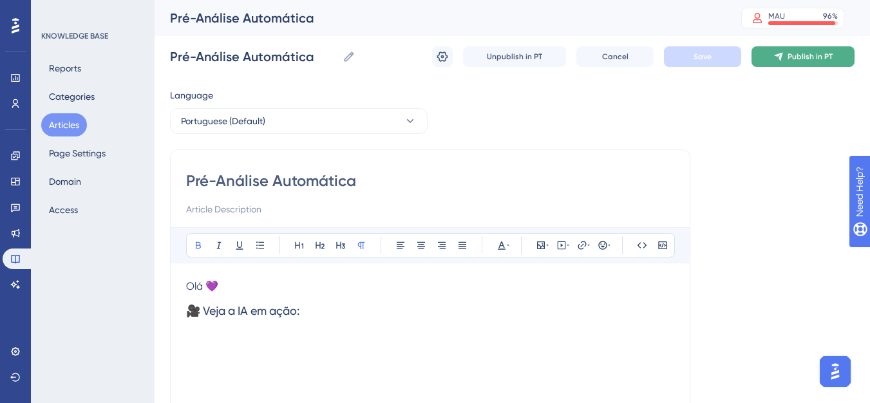
click at [789, 51] on button "Publish in PT" at bounding box center [802, 56] width 103 height 21
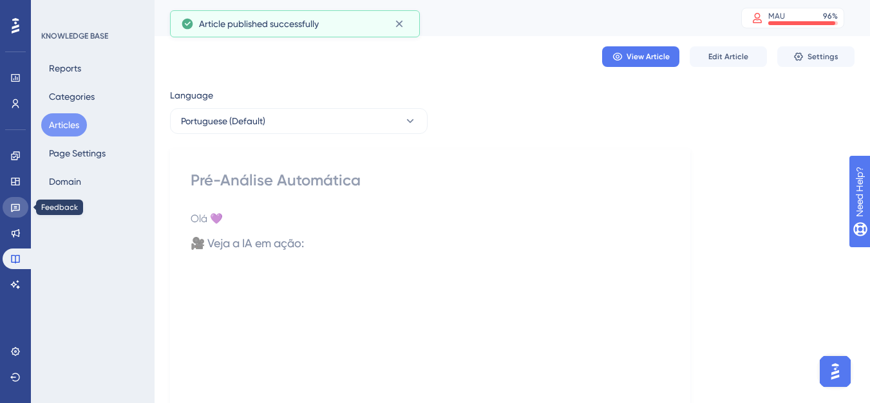
click at [10, 212] on link at bounding box center [16, 207] width 26 height 21
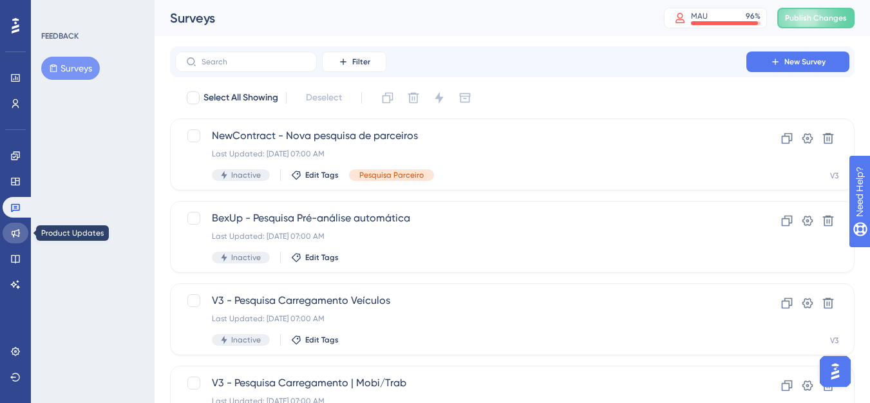
click at [25, 234] on link at bounding box center [16, 233] width 26 height 21
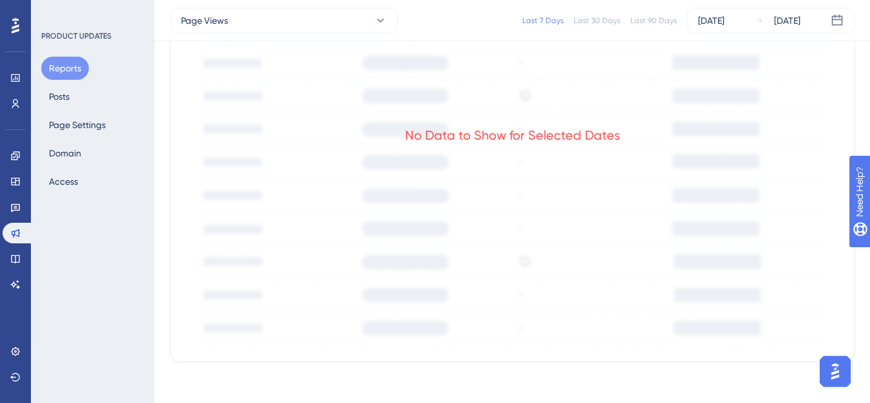
scroll to position [639, 0]
click at [26, 256] on link at bounding box center [16, 259] width 26 height 21
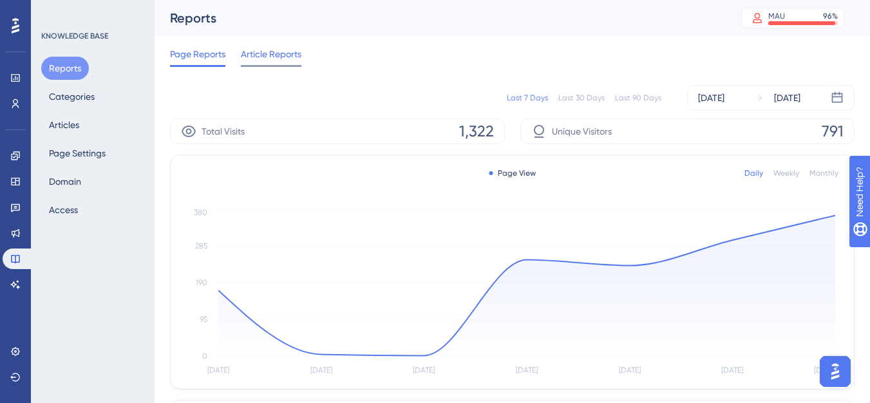
click at [293, 64] on div "Article Reports" at bounding box center [271, 56] width 61 height 21
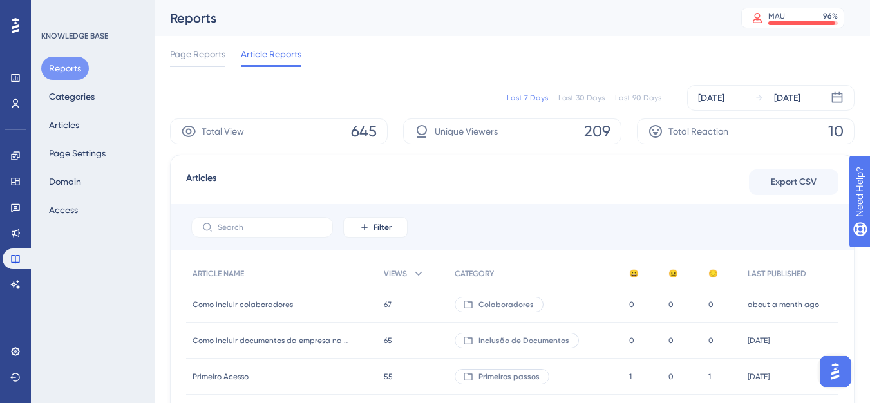
click at [628, 99] on div "Last 90 Days" at bounding box center [638, 98] width 46 height 10
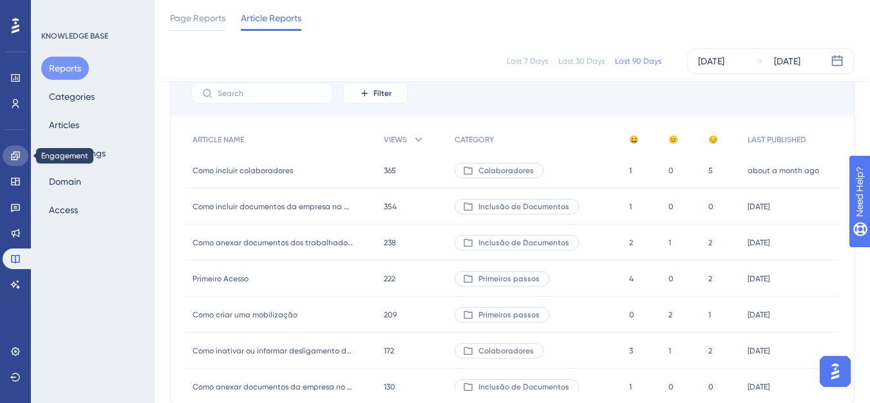
click at [17, 156] on icon at bounding box center [15, 155] width 8 height 8
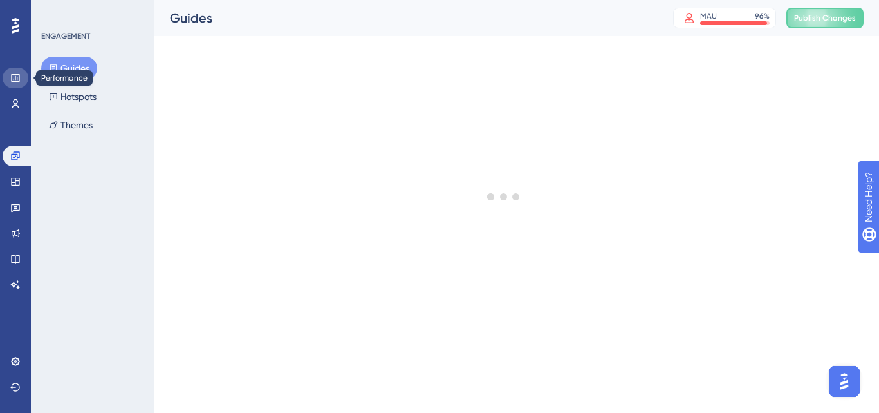
click at [16, 87] on link at bounding box center [16, 78] width 26 height 21
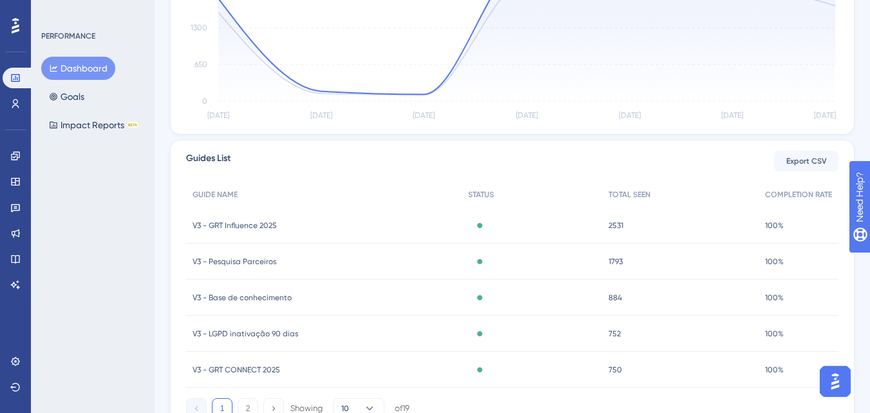
scroll to position [386, 0]
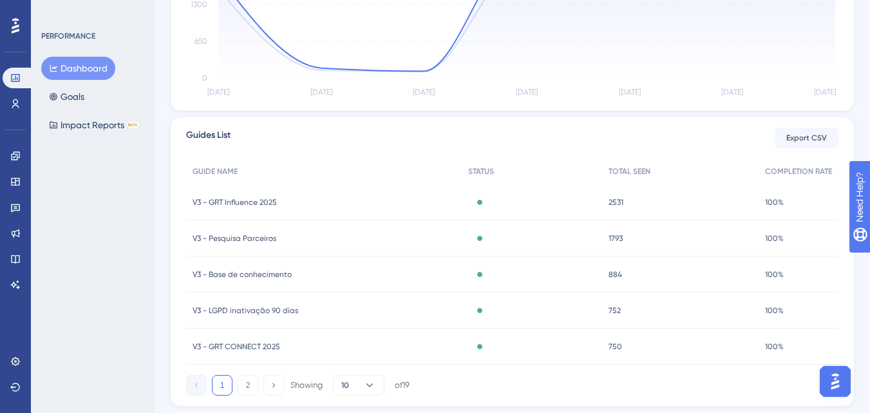
click at [263, 203] on span "V3 - GRT Influence 2025" at bounding box center [235, 202] width 84 height 10
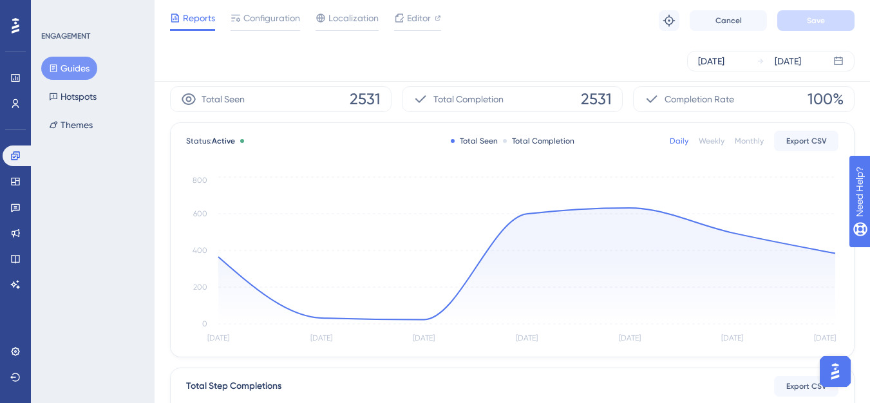
scroll to position [26, 0]
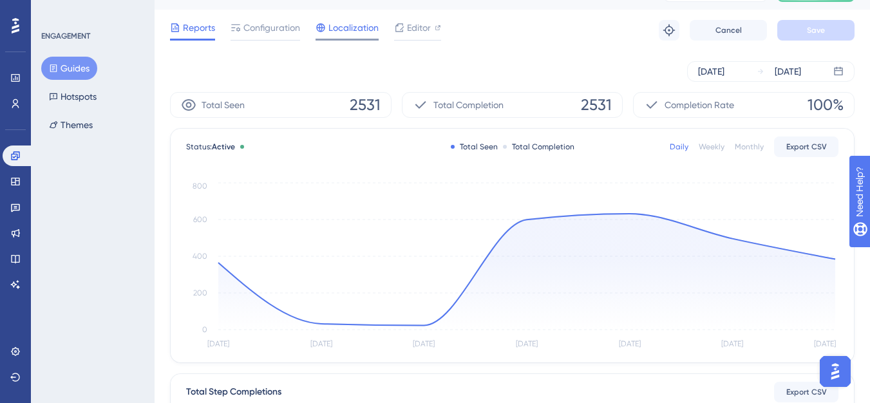
click at [351, 20] on span "Localization" at bounding box center [353, 27] width 50 height 15
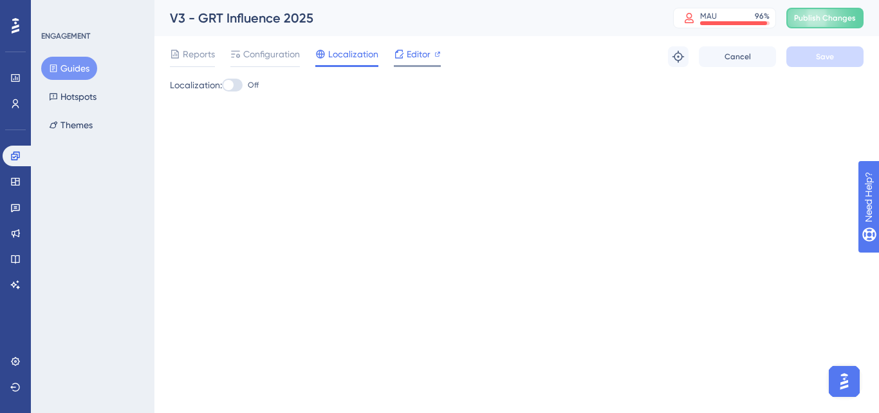
click at [399, 49] on icon at bounding box center [399, 54] width 10 height 10
click at [203, 59] on span "Reports" at bounding box center [199, 53] width 32 height 15
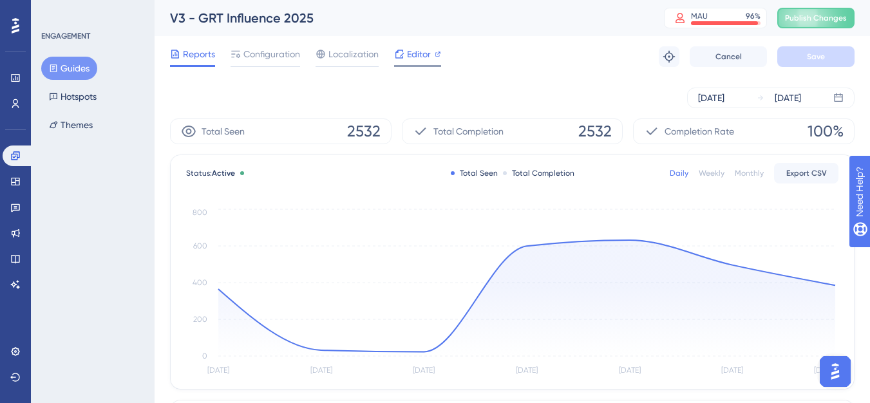
click at [420, 61] on span "Editor" at bounding box center [419, 53] width 24 height 15
click at [268, 47] on span "Configuration" at bounding box center [271, 53] width 57 height 15
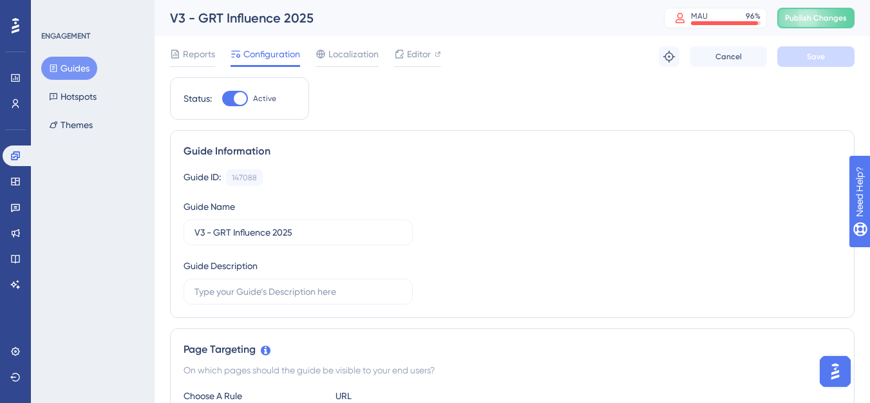
click at [238, 100] on div at bounding box center [240, 98] width 13 height 13
click at [222, 99] on input "Active" at bounding box center [221, 99] width 1 height 1
checkbox input "false"
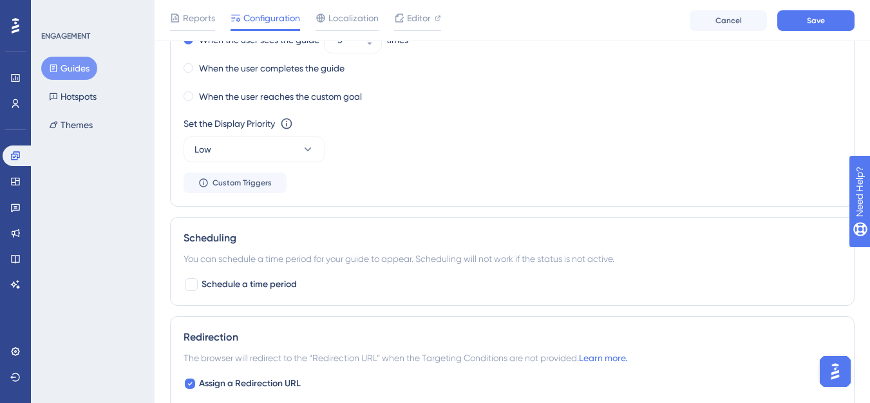
scroll to position [914, 0]
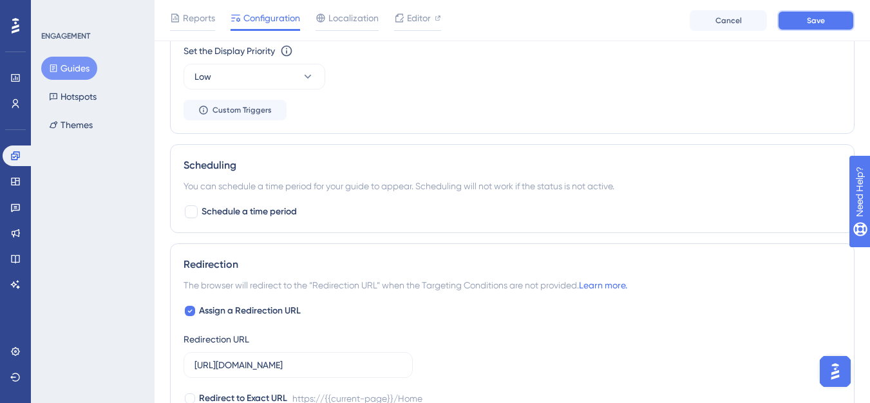
click at [785, 26] on button "Save" at bounding box center [815, 20] width 77 height 21
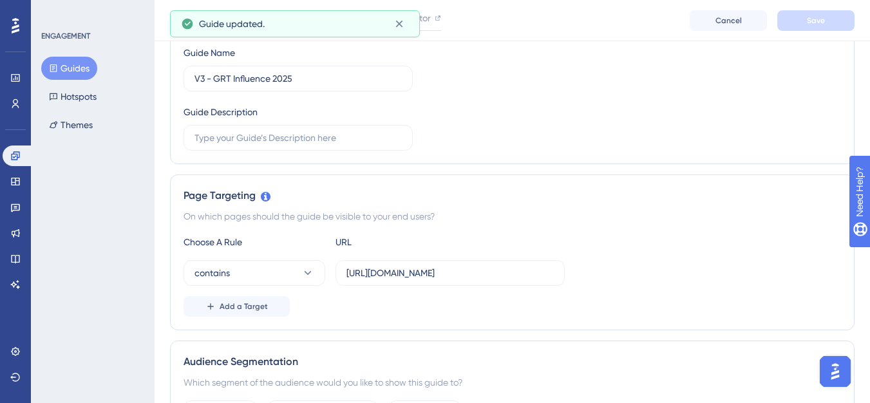
scroll to position [0, 0]
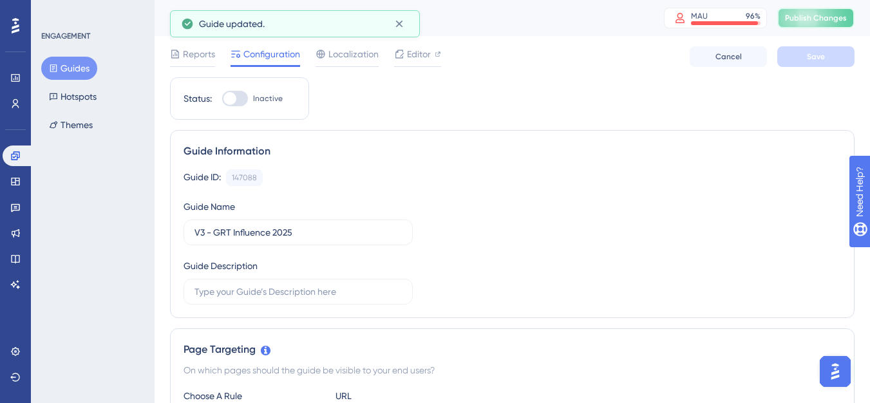
click at [801, 24] on button "Publish Changes" at bounding box center [815, 18] width 77 height 21
click at [57, 76] on button "Guides" at bounding box center [69, 68] width 56 height 23
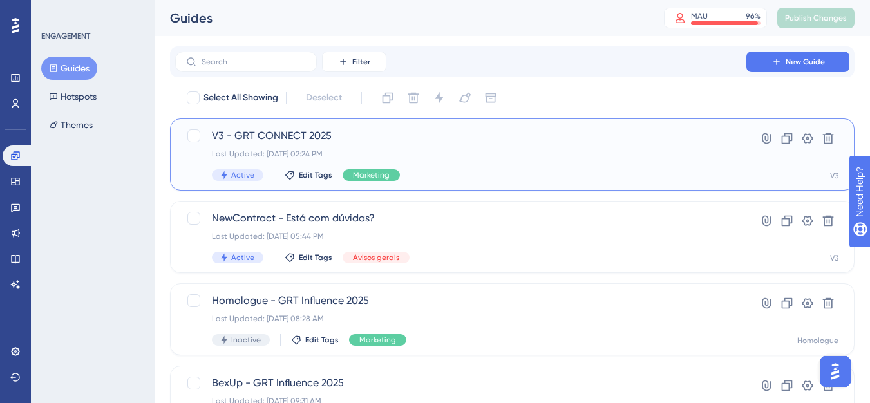
click at [259, 157] on div "Last Updated: 07 de ago. de 2025 02:24 PM" at bounding box center [461, 154] width 498 height 10
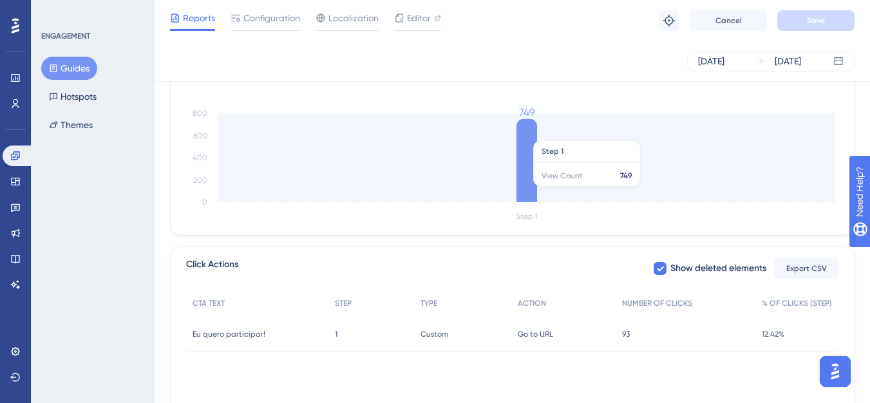
scroll to position [322, 0]
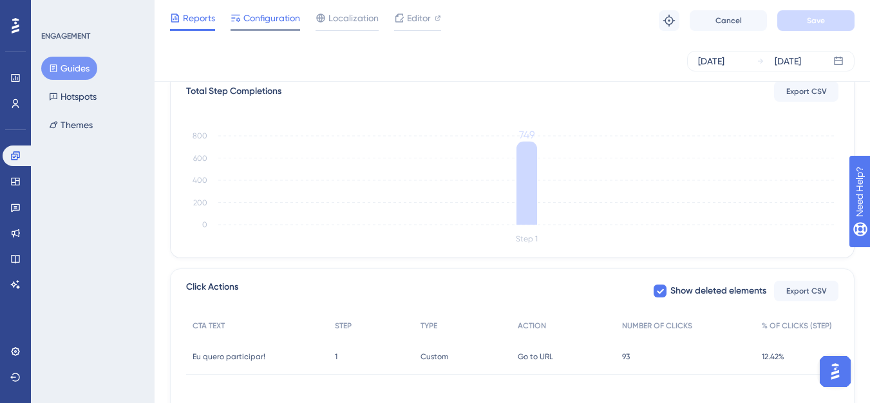
click at [265, 23] on span "Configuration" at bounding box center [271, 17] width 57 height 15
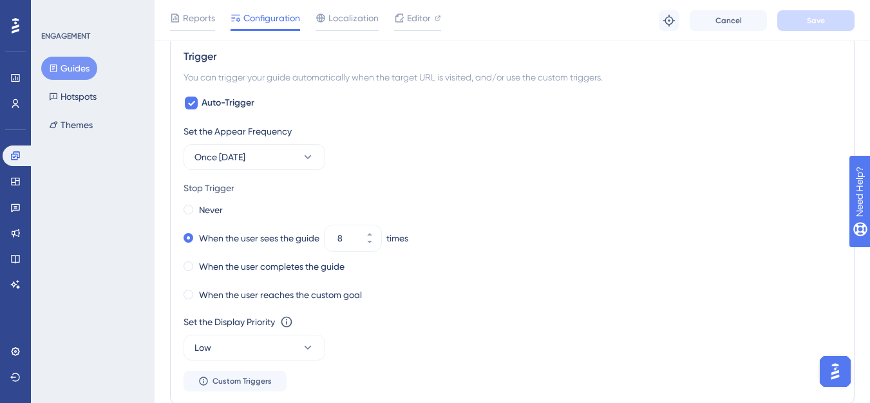
scroll to position [644, 0]
click at [289, 163] on button "Once in 30 days" at bounding box center [254, 157] width 142 height 26
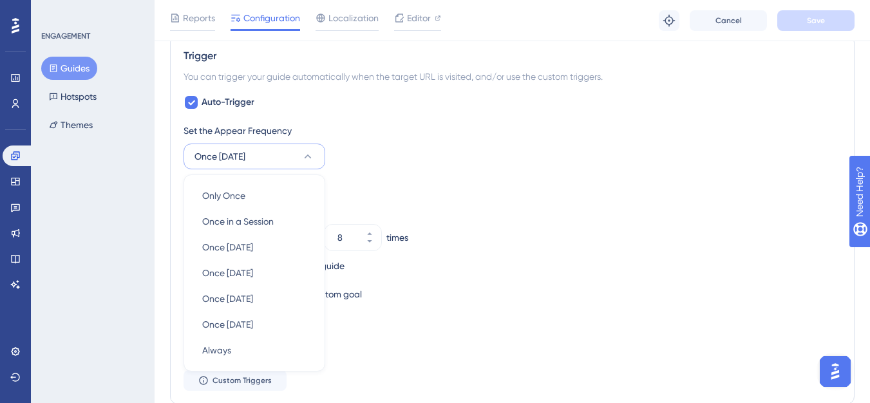
scroll to position [715, 0]
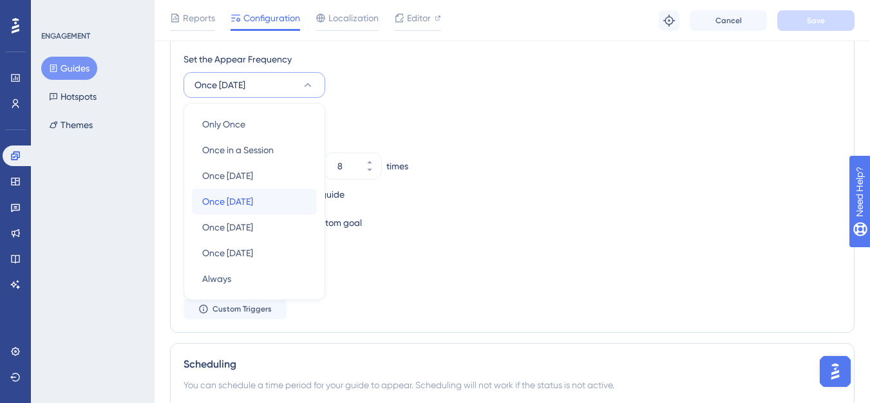
click at [265, 202] on div "Once in 7 days Once in 7 days" at bounding box center [254, 202] width 104 height 26
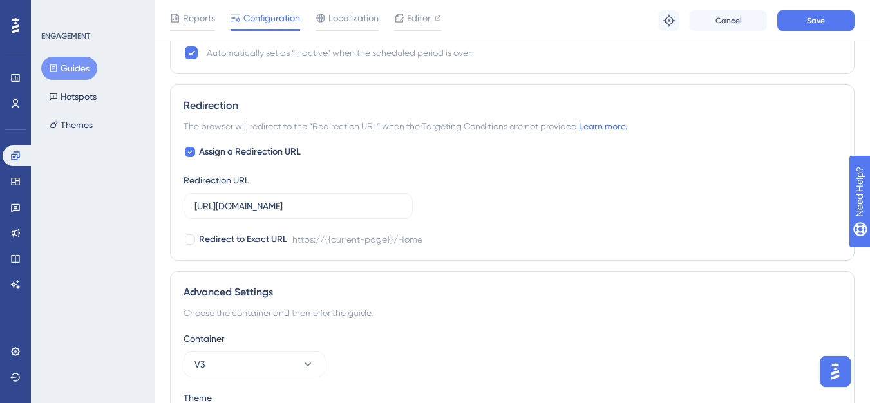
scroll to position [1230, 0]
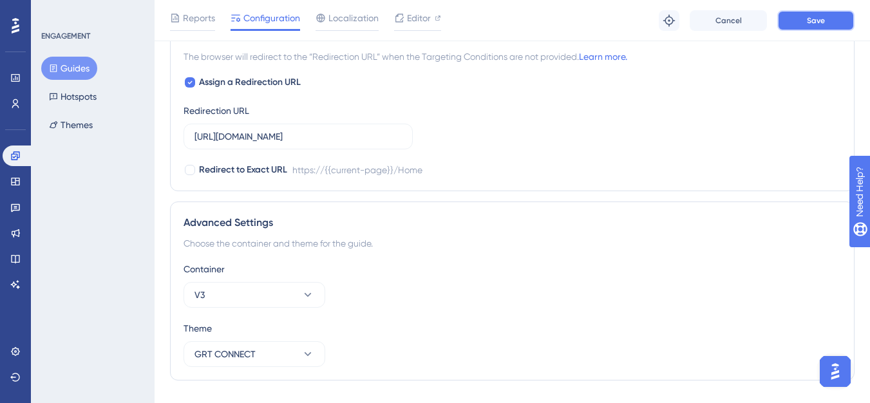
click at [816, 24] on span "Save" at bounding box center [816, 20] width 18 height 10
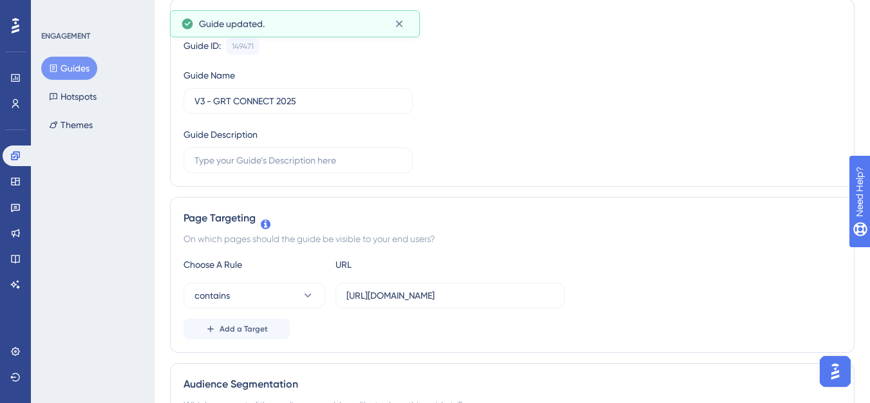
scroll to position [0, 0]
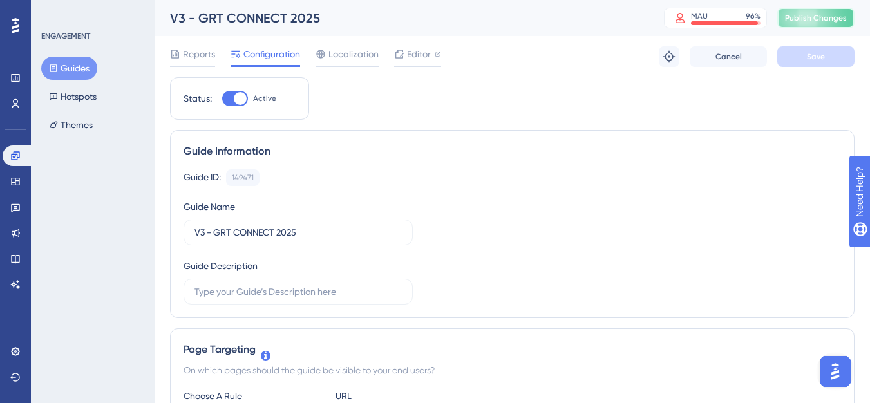
click at [807, 23] on button "Publish Changes" at bounding box center [815, 18] width 77 height 21
click at [75, 73] on button "Guides" at bounding box center [69, 68] width 56 height 23
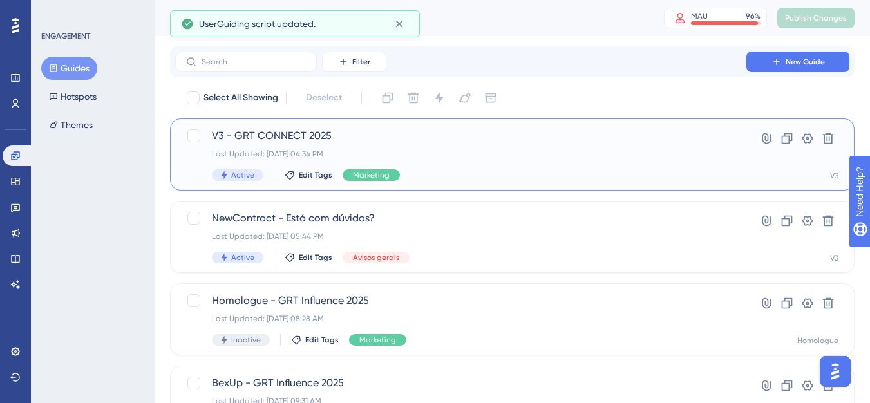
click at [255, 142] on span "V3 - GRT CONNECT 2025" at bounding box center [461, 135] width 498 height 15
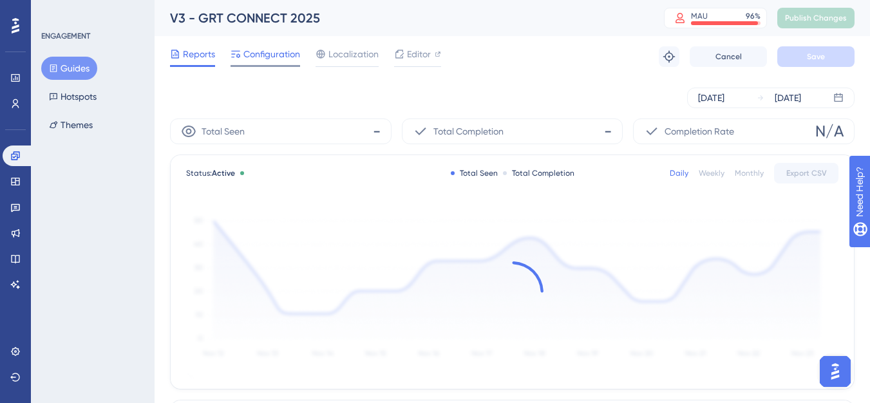
click at [254, 65] on div at bounding box center [265, 66] width 70 height 2
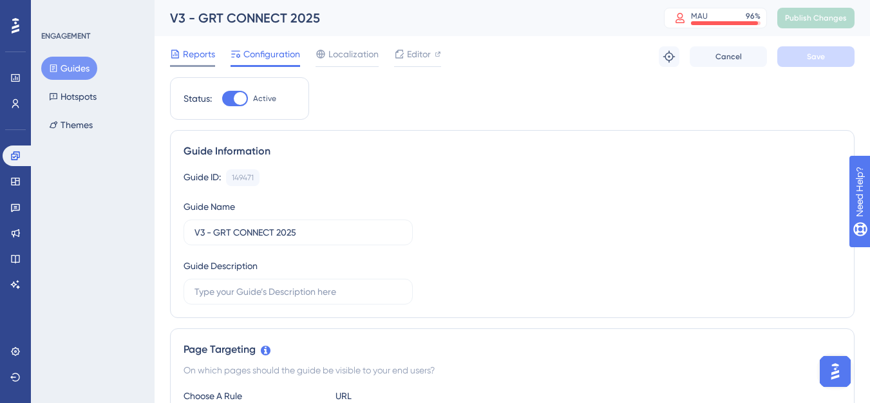
click at [196, 61] on span "Reports" at bounding box center [199, 53] width 32 height 15
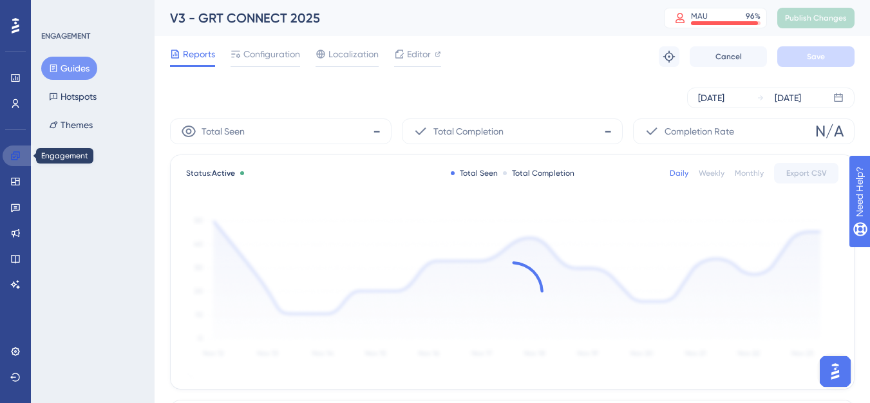
click at [17, 162] on link at bounding box center [18, 156] width 31 height 21
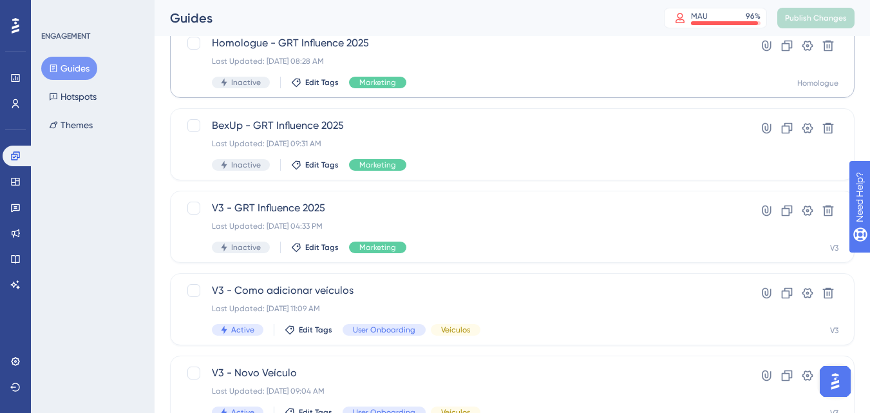
scroll to position [386, 0]
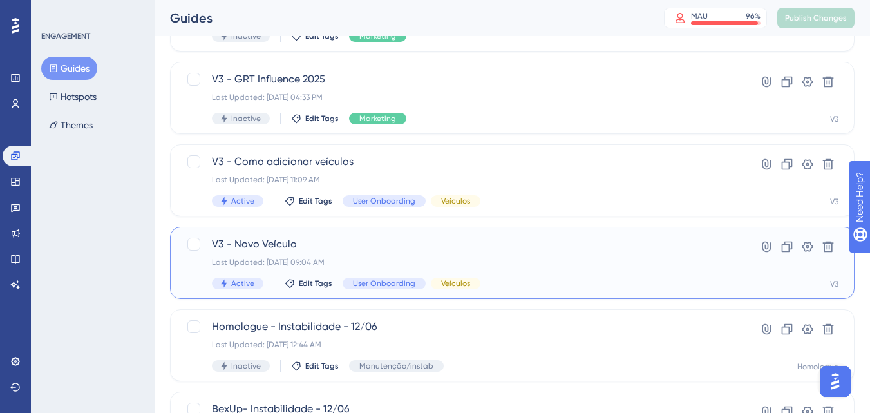
click at [390, 230] on div "V3 - Novo Veículo Last Updated: 19 de jun. de 2025 09:04 AM Active Edit Tags Us…" at bounding box center [512, 263] width 684 height 72
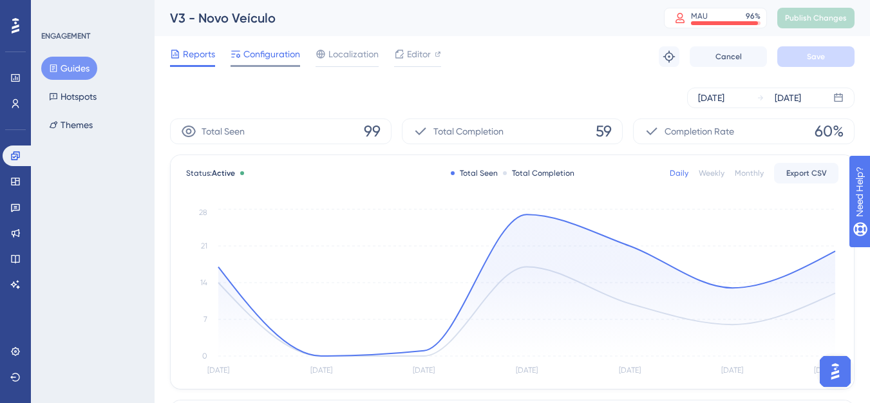
click at [279, 59] on span "Configuration" at bounding box center [271, 53] width 57 height 15
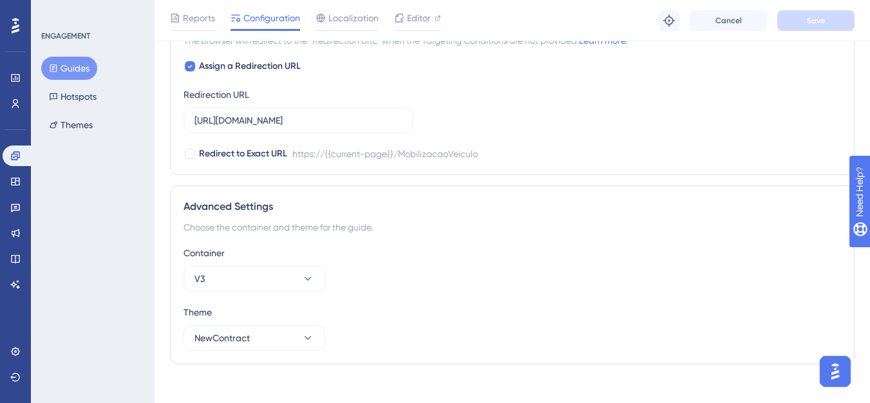
scroll to position [1125, 0]
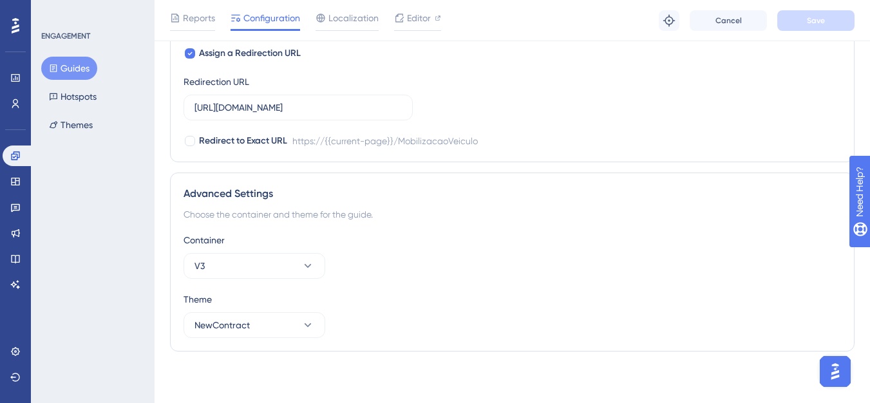
click at [82, 70] on button "Guides" at bounding box center [69, 68] width 56 height 23
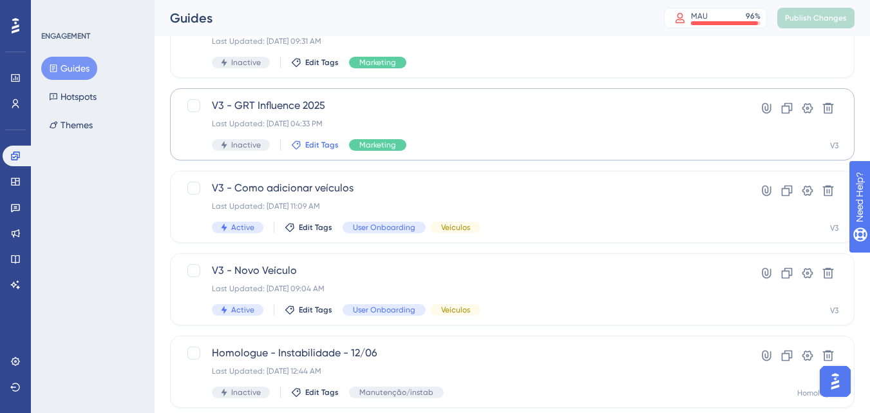
scroll to position [451, 0]
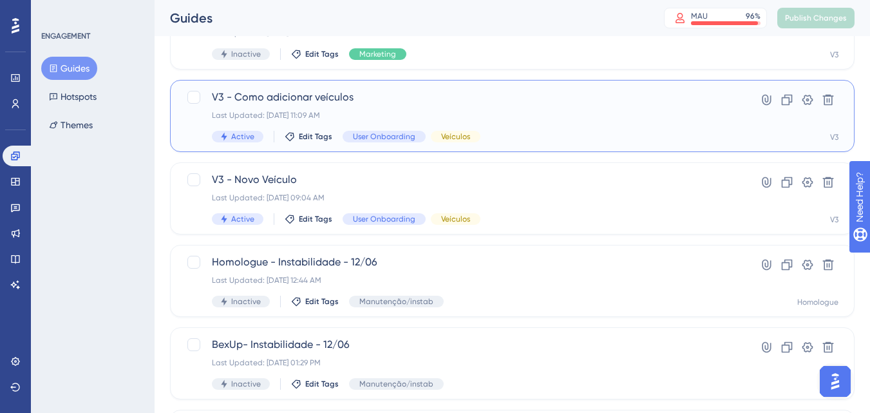
click at [299, 111] on div "Last Updated: 22 de [DATE]. de 2025 11:09 AM" at bounding box center [461, 115] width 498 height 10
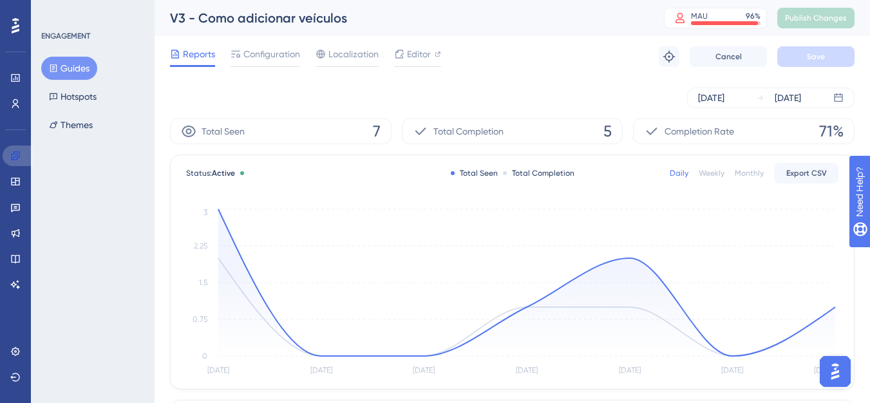
click at [12, 165] on link at bounding box center [18, 156] width 31 height 21
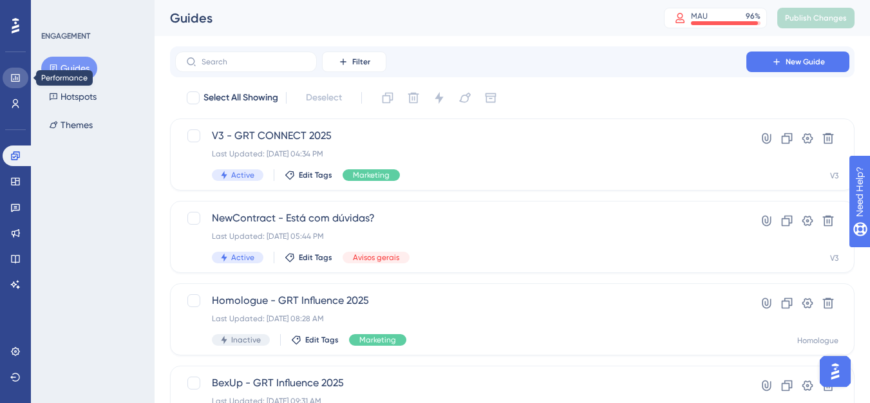
click at [12, 71] on link at bounding box center [16, 78] width 26 height 21
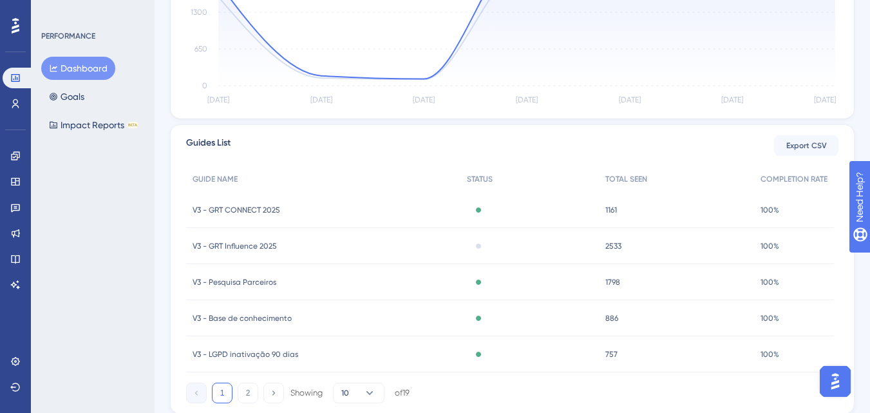
scroll to position [357, 0]
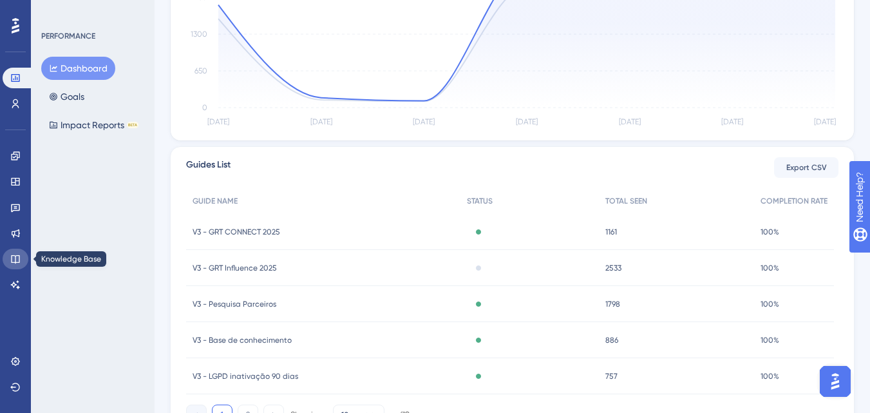
click at [15, 263] on icon at bounding box center [15, 259] width 8 height 8
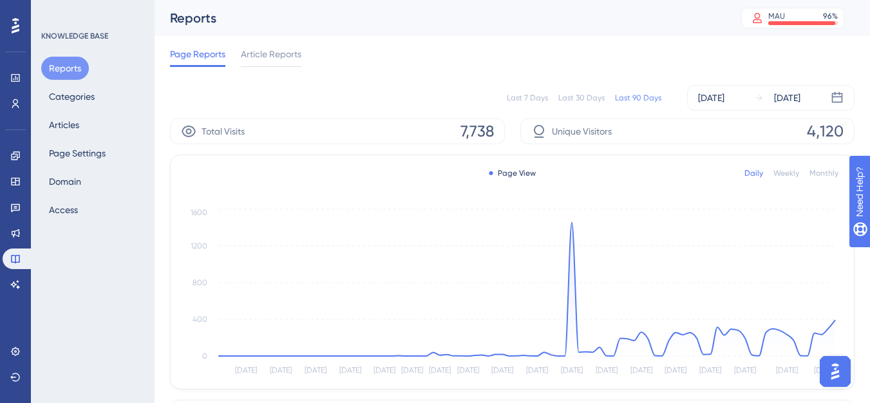
click at [518, 91] on div "Last 7 Days Last 30 Days Last 90 Days Jun 07 2025 Sep 04 2025" at bounding box center [512, 98] width 684 height 26
click at [529, 91] on div "Last 7 Days Last 30 Days Last 90 Days Jun 07 2025 Sep 04 2025" at bounding box center [512, 98] width 684 height 26
click at [534, 99] on div "Last 7 Days" at bounding box center [527, 98] width 41 height 10
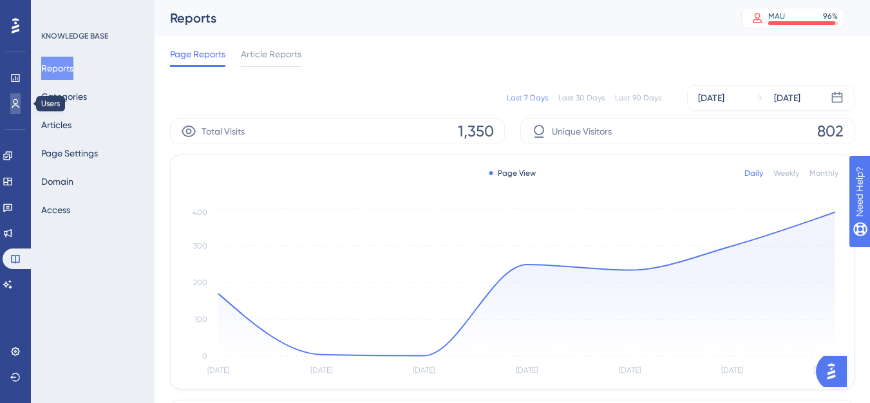
click at [14, 105] on icon at bounding box center [15, 104] width 10 height 10
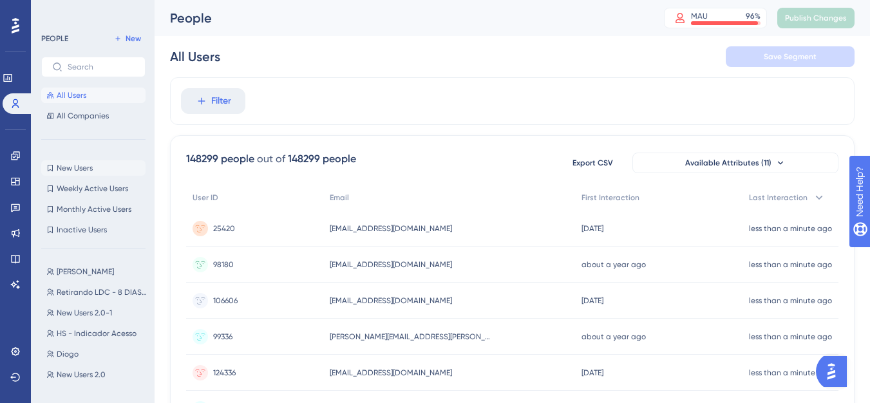
click at [88, 170] on span "New Users" at bounding box center [75, 168] width 36 height 10
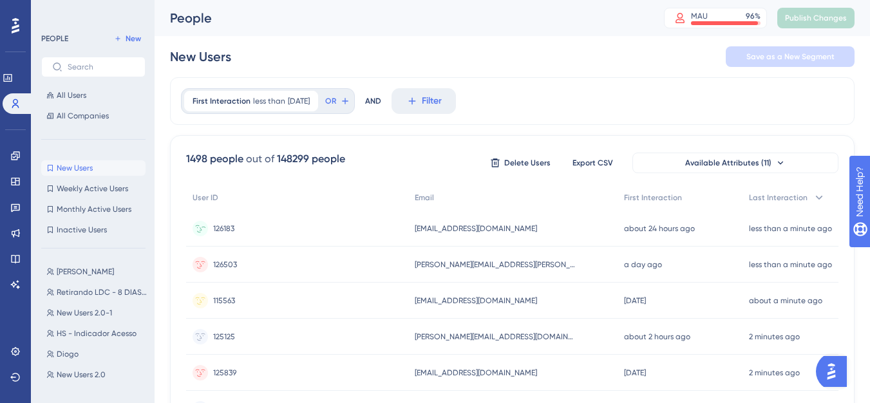
click at [468, 232] on span "financeiro@elevacar.com.br" at bounding box center [476, 228] width 122 height 10
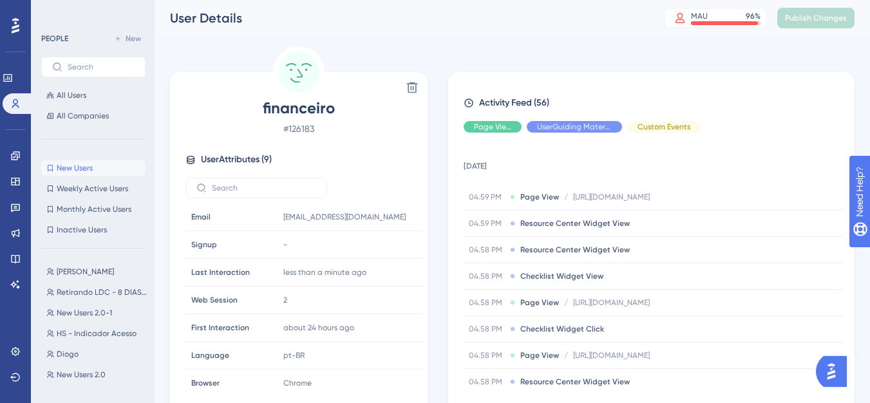
click at [76, 167] on span "New Users" at bounding box center [75, 168] width 36 height 10
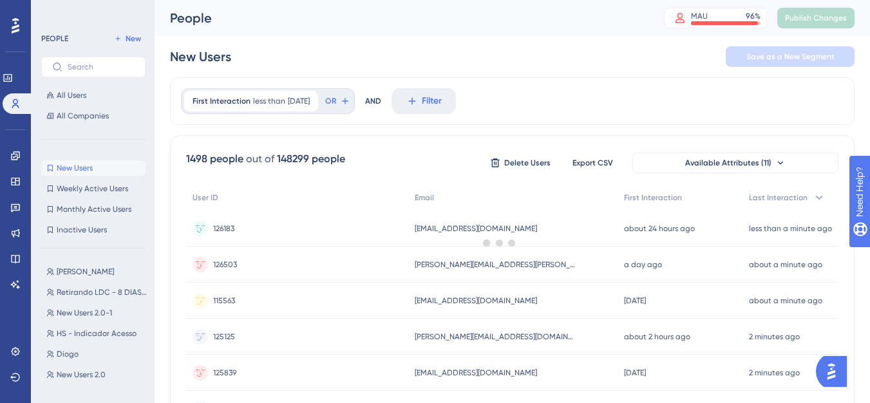
click at [488, 270] on div at bounding box center [499, 243] width 741 height 310
click at [488, 264] on span "marlon.rodrigues@taesa.com.br" at bounding box center [495, 264] width 161 height 10
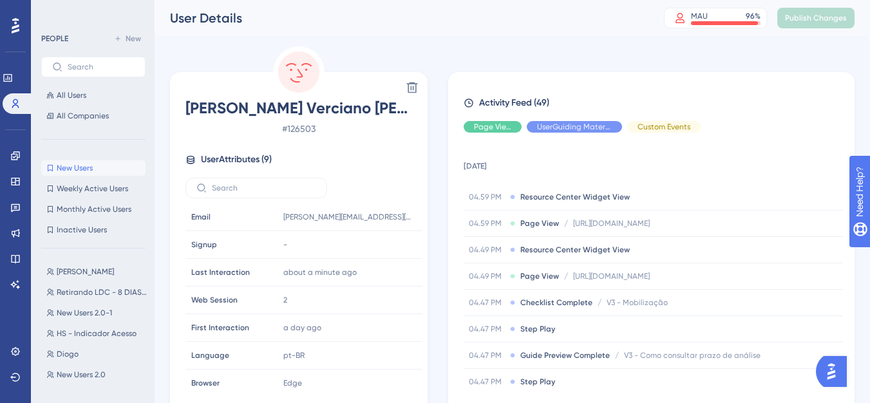
click at [55, 173] on button "New Users New Users" at bounding box center [93, 167] width 104 height 15
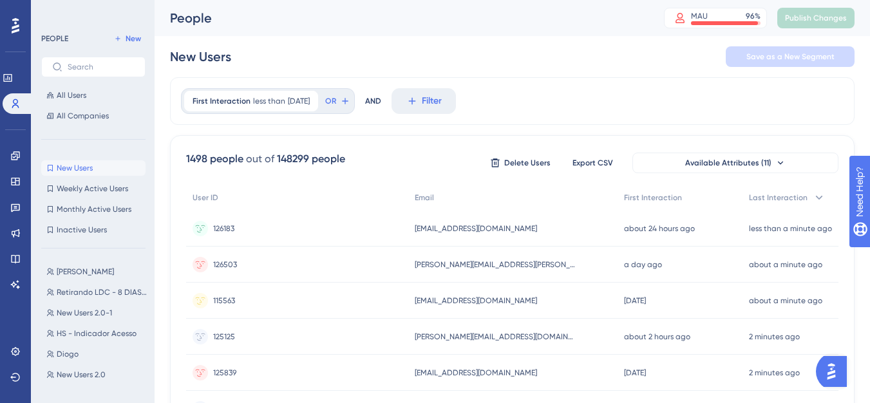
click at [456, 301] on span "aparecida.lins@prosegur.com" at bounding box center [476, 301] width 122 height 10
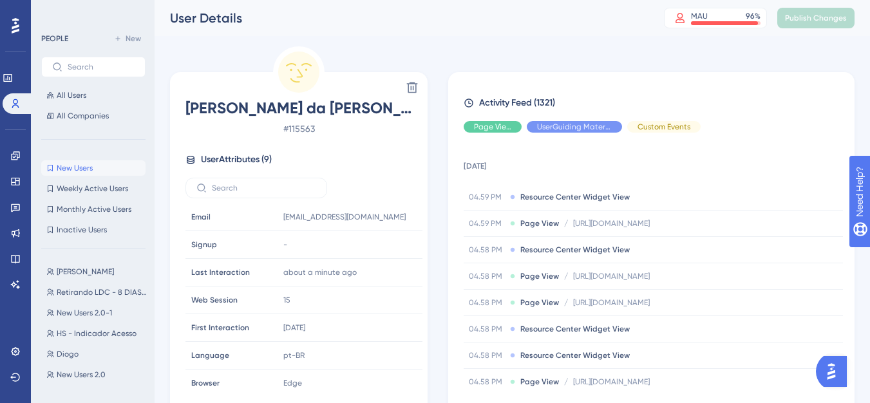
click at [91, 174] on button "New Users New Users" at bounding box center [93, 167] width 104 height 15
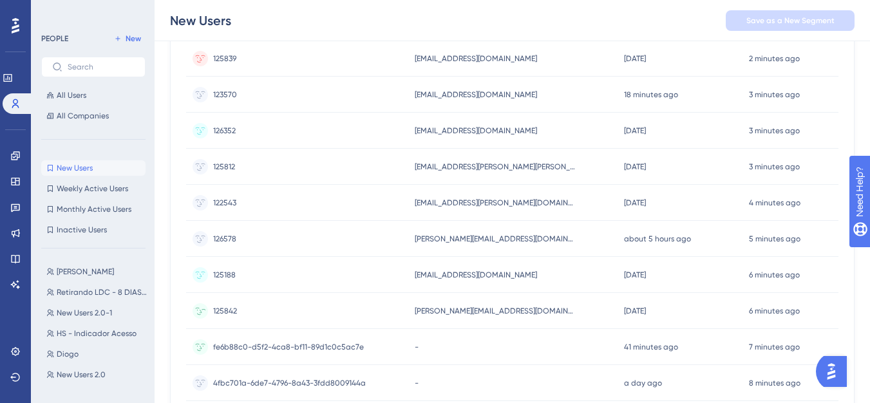
scroll to position [322, 0]
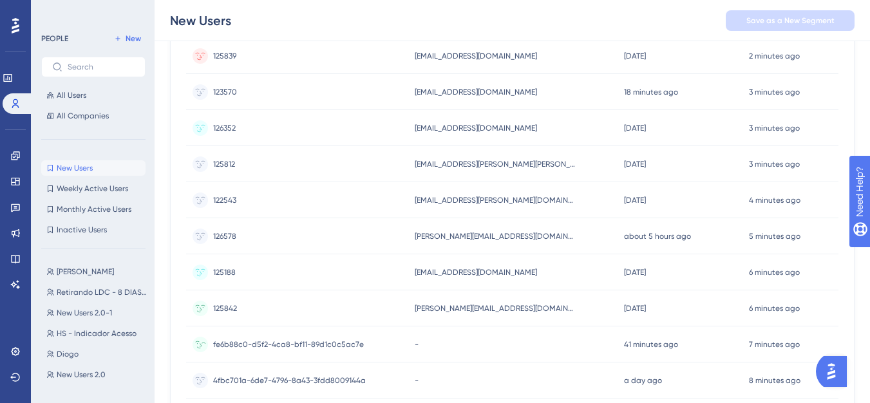
click at [248, 337] on div "fe6b88c0-d5f2-4ca8-bf11-89d1c0c5ac7e fe6b88c0-d5f2-4ca8-bf11-89d1c0c5ac7e" at bounding box center [288, 344] width 151 height 36
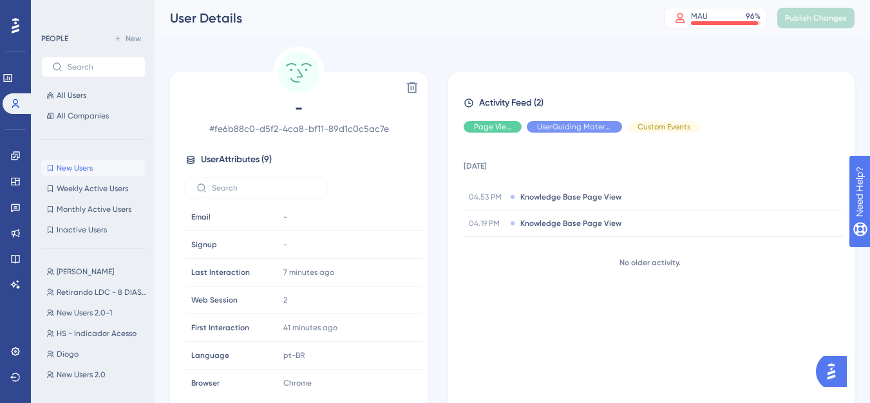
click at [95, 174] on button "New Users New Users" at bounding box center [93, 167] width 104 height 15
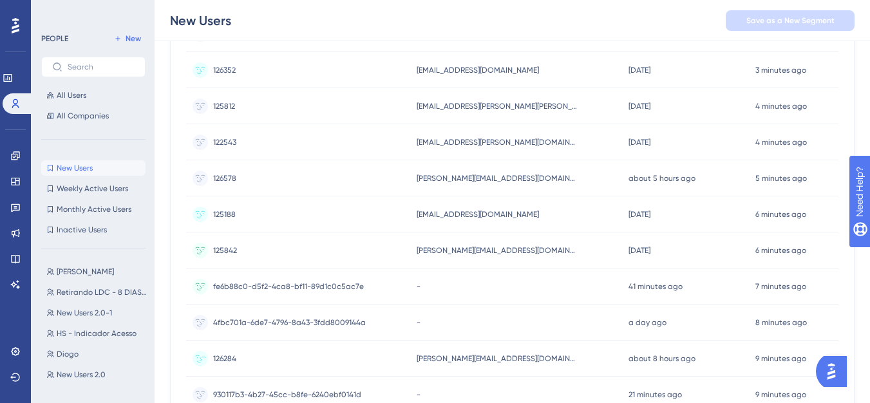
scroll to position [451, 0]
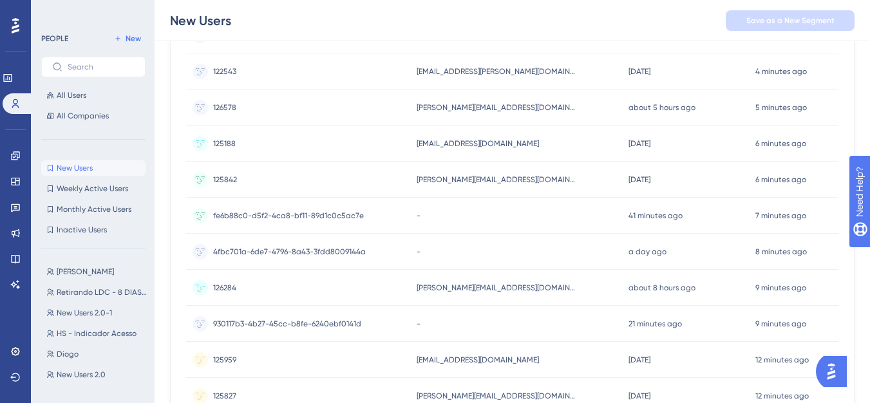
click at [433, 291] on span "everson@oryonti.com" at bounding box center [497, 288] width 161 height 10
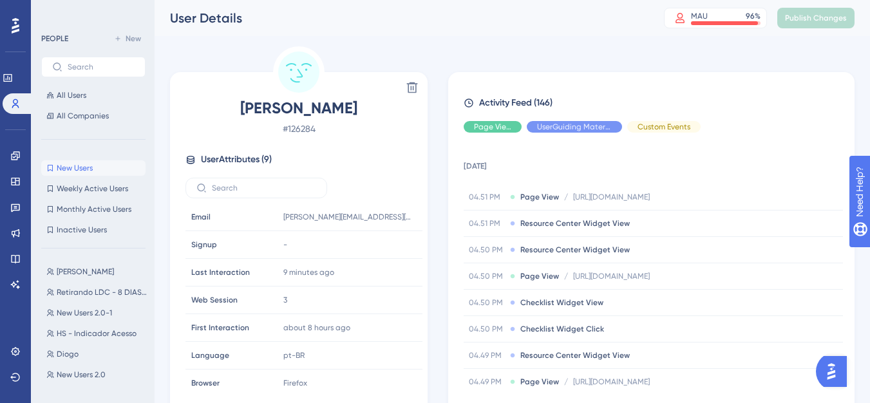
click at [82, 171] on span "New Users" at bounding box center [75, 168] width 36 height 10
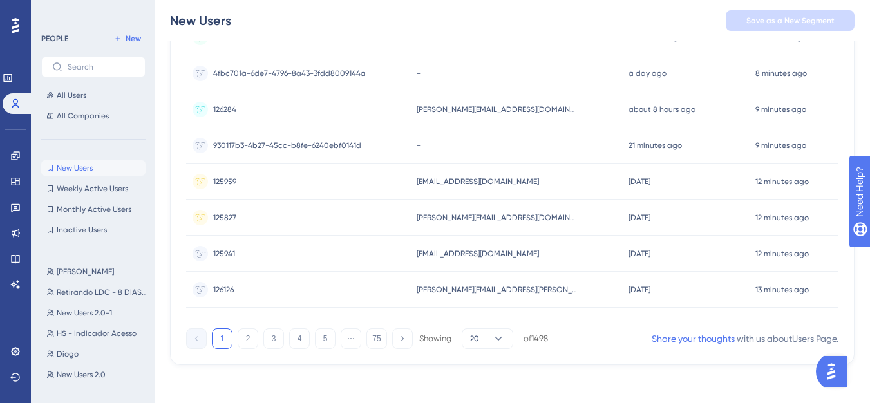
scroll to position [632, 0]
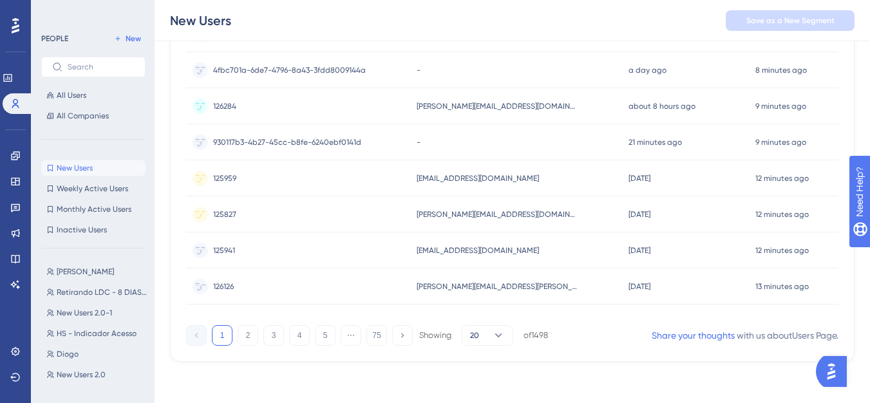
click at [452, 284] on span "edson.oliveira@atvos.com" at bounding box center [497, 286] width 161 height 10
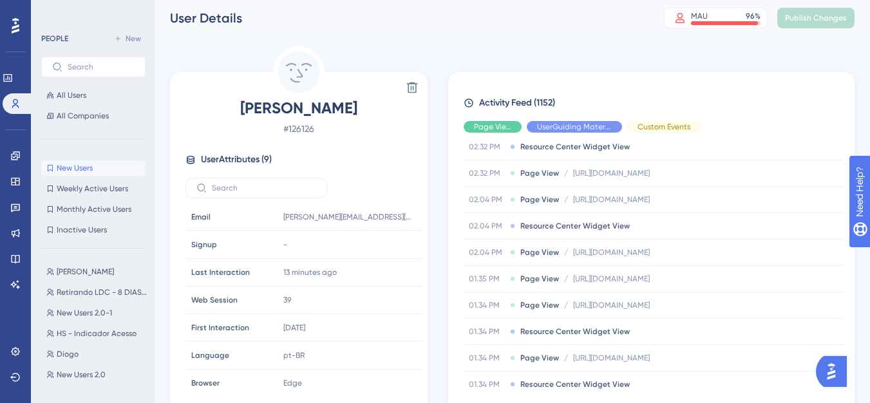
scroll to position [1802, 0]
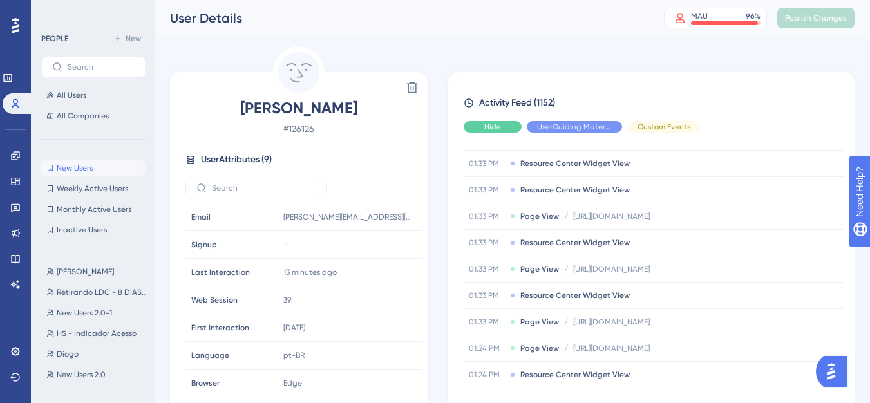
click at [516, 129] on div "Hide" at bounding box center [493, 127] width 58 height 12
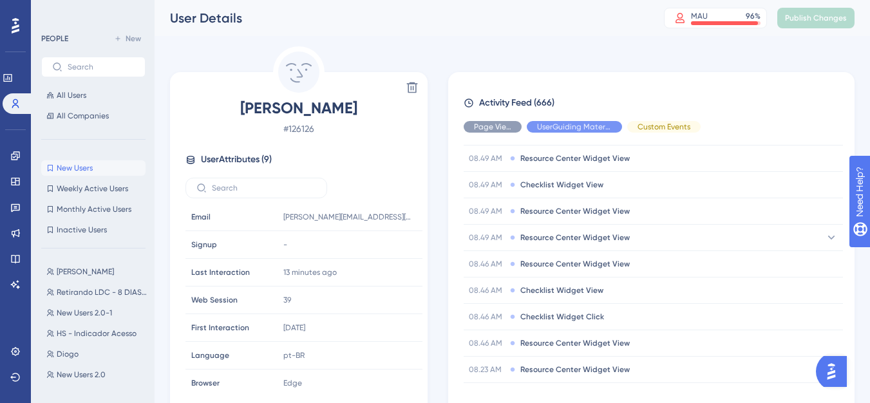
scroll to position [5132, 0]
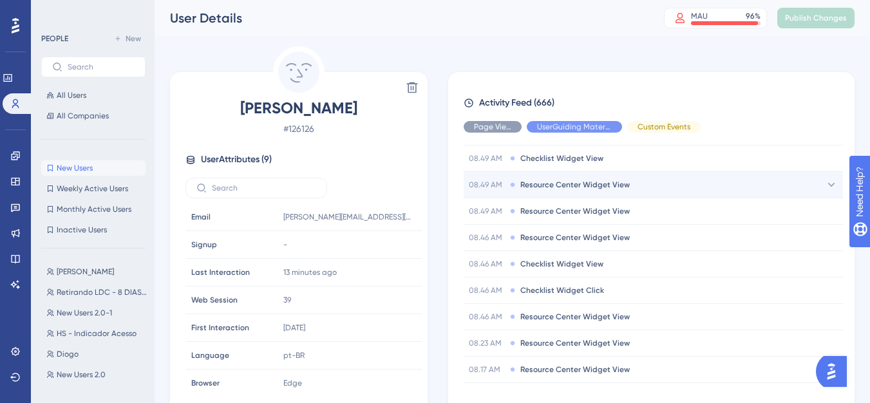
click at [657, 190] on div "08.49 AM Resource Center Widget View" at bounding box center [653, 185] width 379 height 26
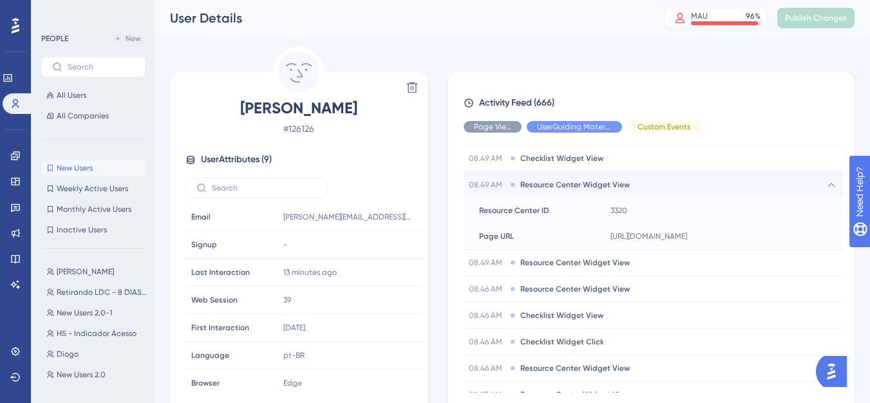
click at [657, 190] on div "08.49 AM Resource Center Widget View" at bounding box center [653, 185] width 379 height 26
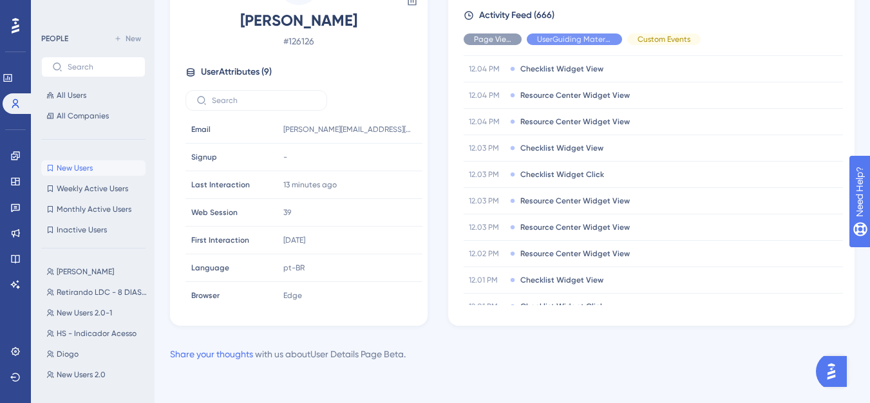
scroll to position [12609, 0]
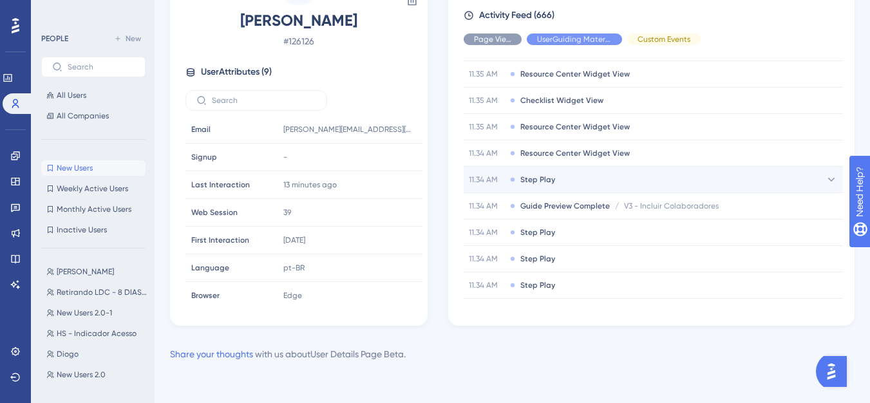
click at [680, 182] on div "11.34 AM Step Play" at bounding box center [653, 180] width 379 height 26
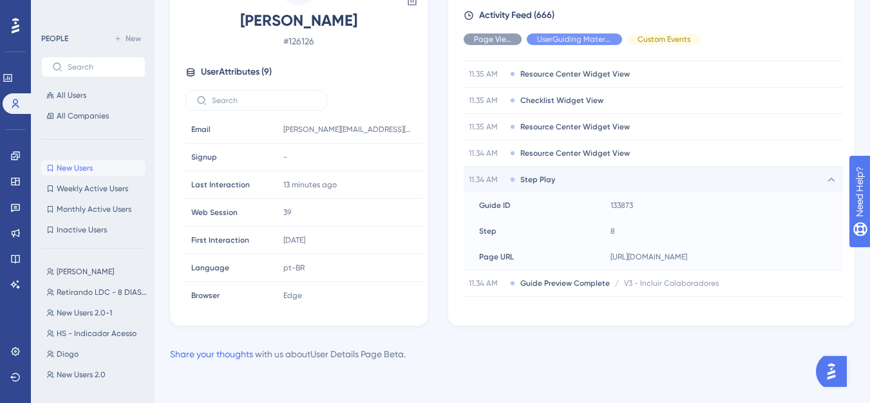
click at [680, 182] on div "11.34 AM Step Play" at bounding box center [653, 180] width 379 height 26
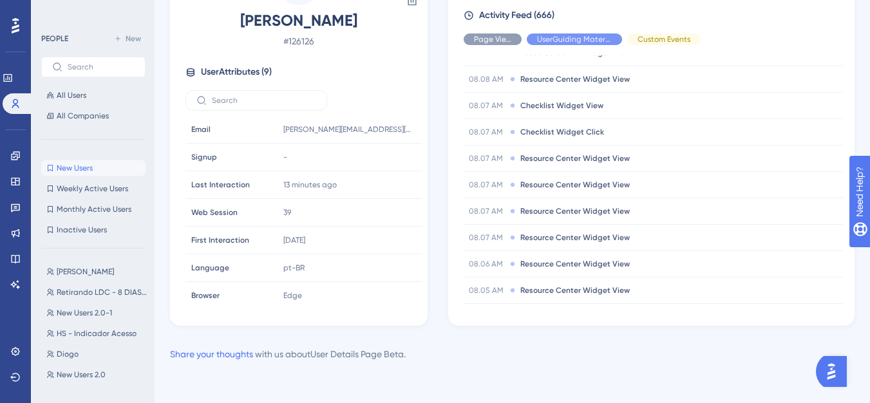
scroll to position [16941, 0]
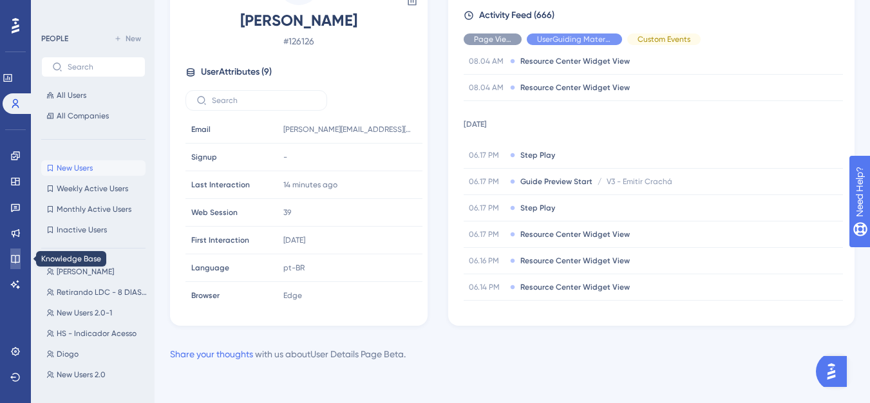
click at [10, 259] on icon at bounding box center [15, 259] width 10 height 10
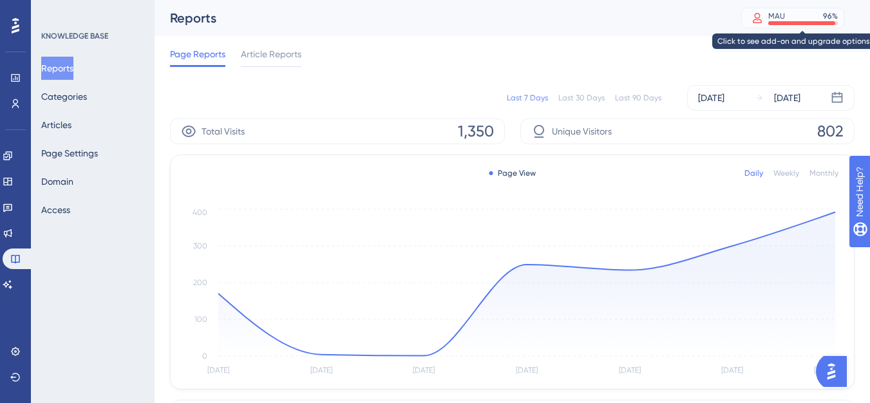
click at [827, 26] on div "MAU 96 %" at bounding box center [792, 18] width 103 height 21
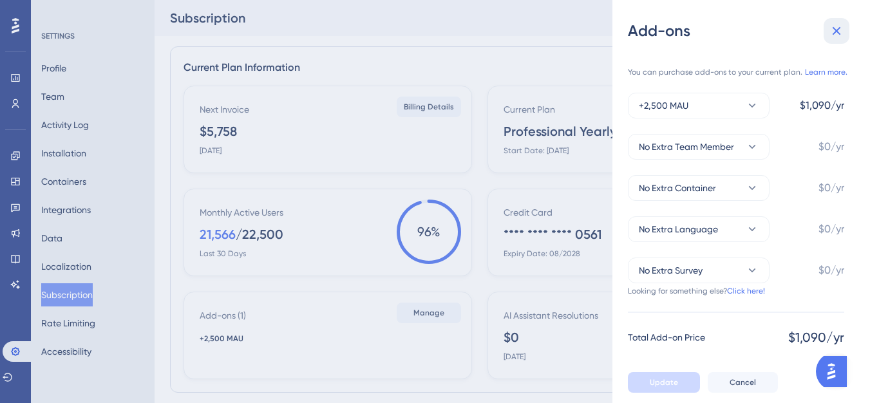
click at [832, 31] on icon at bounding box center [836, 30] width 15 height 15
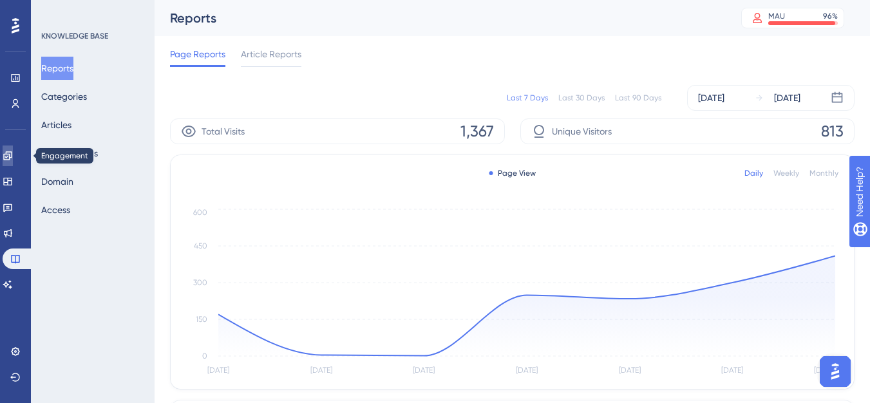
click at [12, 157] on icon at bounding box center [7, 155] width 8 height 8
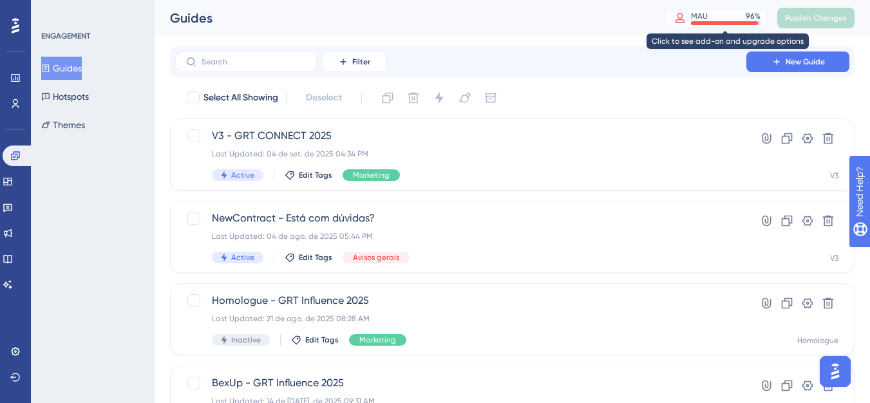
click at [728, 25] on div "MAU 96 %" at bounding box center [715, 18] width 103 height 21
